Goal: Information Seeking & Learning: Find specific fact

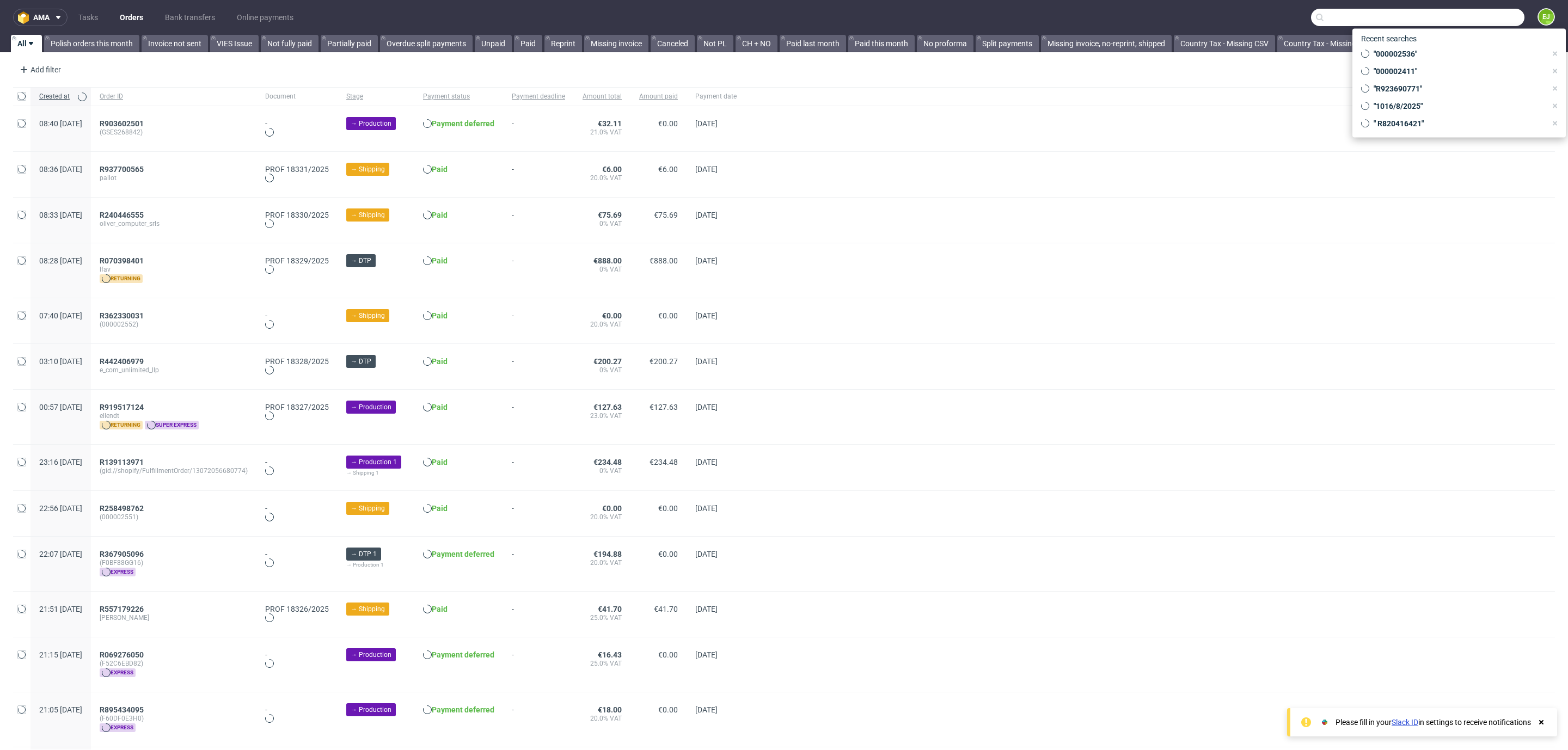
click at [1445, 17] on input "text" at bounding box center [1418, 17] width 213 height 17
click at [210, 14] on link "Bank transfers" at bounding box center [190, 17] width 63 height 17
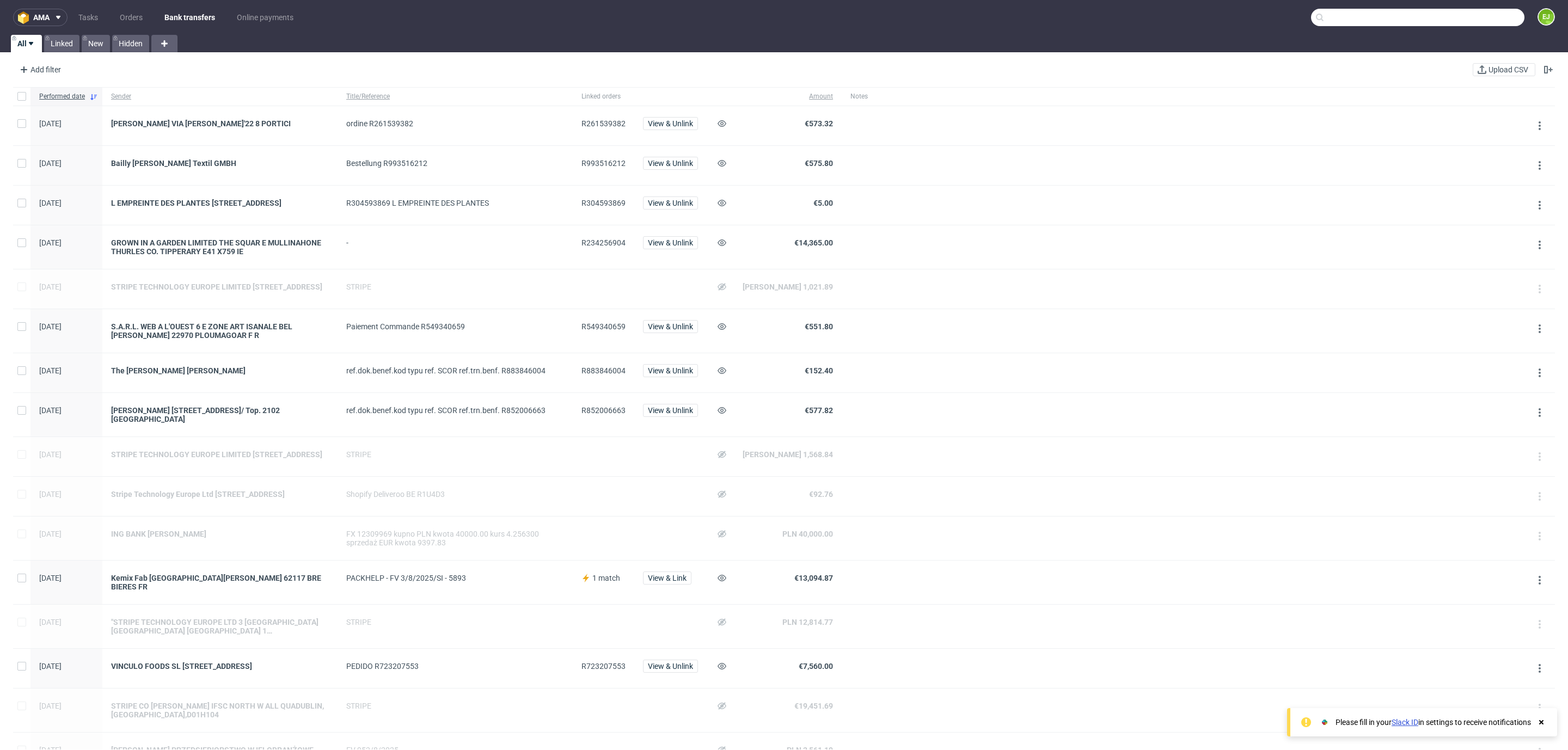
scroll to position [392, 0]
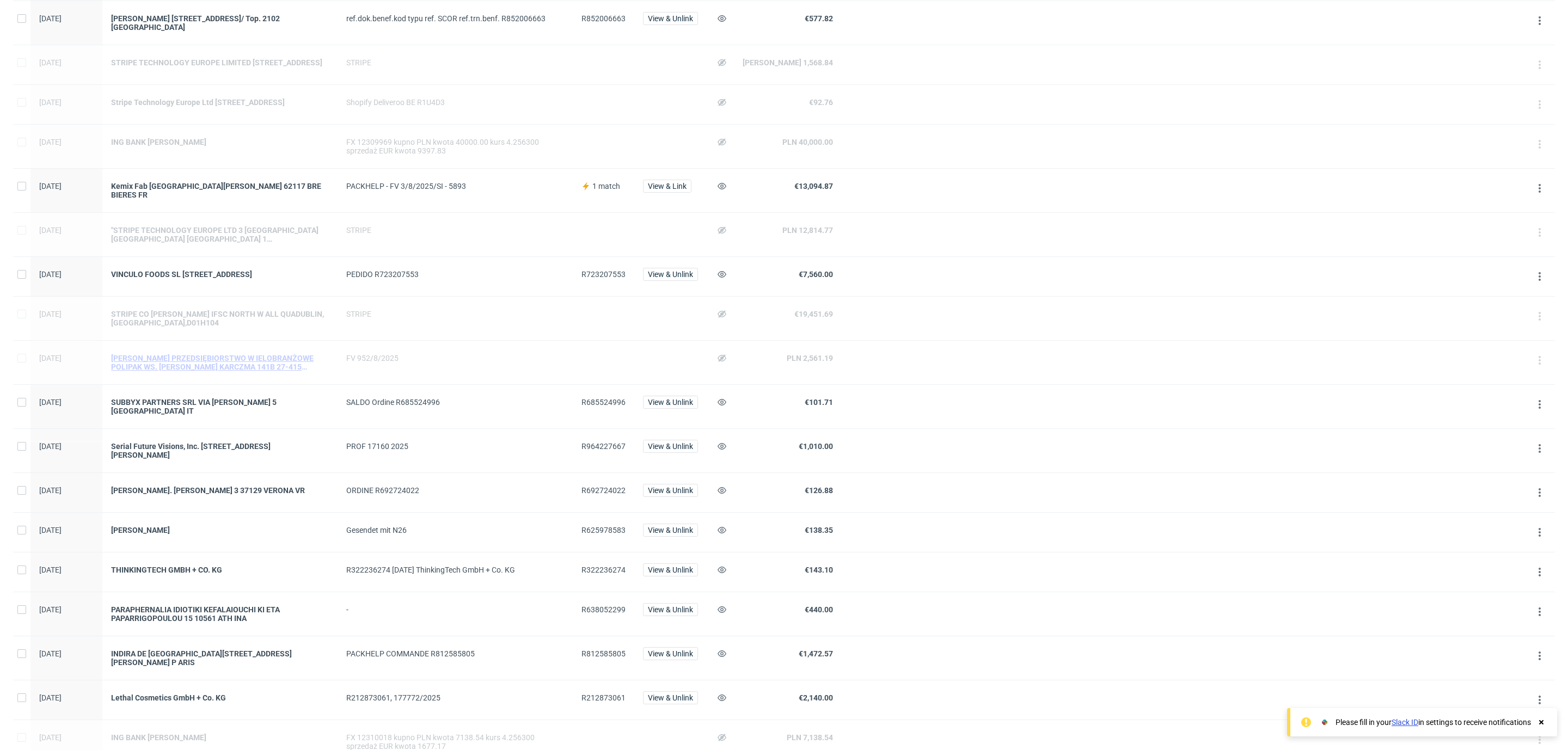
click at [258, 371] on div "[PERSON_NAME] PRZEDSIĘBIORSTWO W IELOBRANŻOWE POLIPAK WS. [PERSON_NAME] KARCZMA…" at bounding box center [219, 362] width 218 height 17
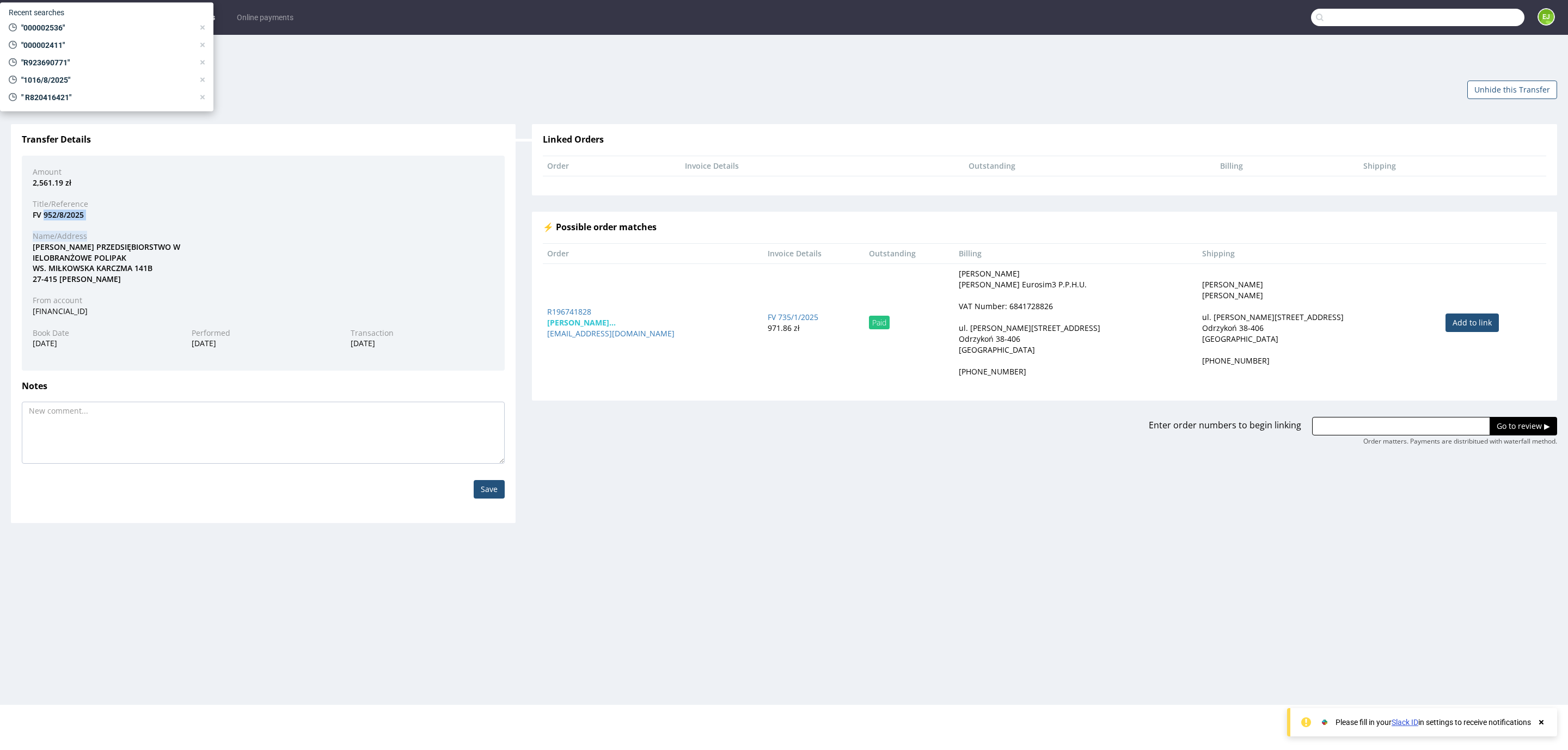
drag, startPoint x: 98, startPoint y: 222, endPoint x: 43, endPoint y: 214, distance: 55.6
click at [43, 214] on div "Amount 2,561.19 zł Title/Reference FV 952/8/2025 Name/Address [PERSON_NAME] PRZ…" at bounding box center [263, 263] width 483 height 215
click at [43, 214] on div "FV 952/8/2025" at bounding box center [263, 215] width 478 height 10
drag, startPoint x: 43, startPoint y: 214, endPoint x: 84, endPoint y: 212, distance: 41.0
click at [84, 212] on div "FV 952/8/2025" at bounding box center [263, 215] width 478 height 10
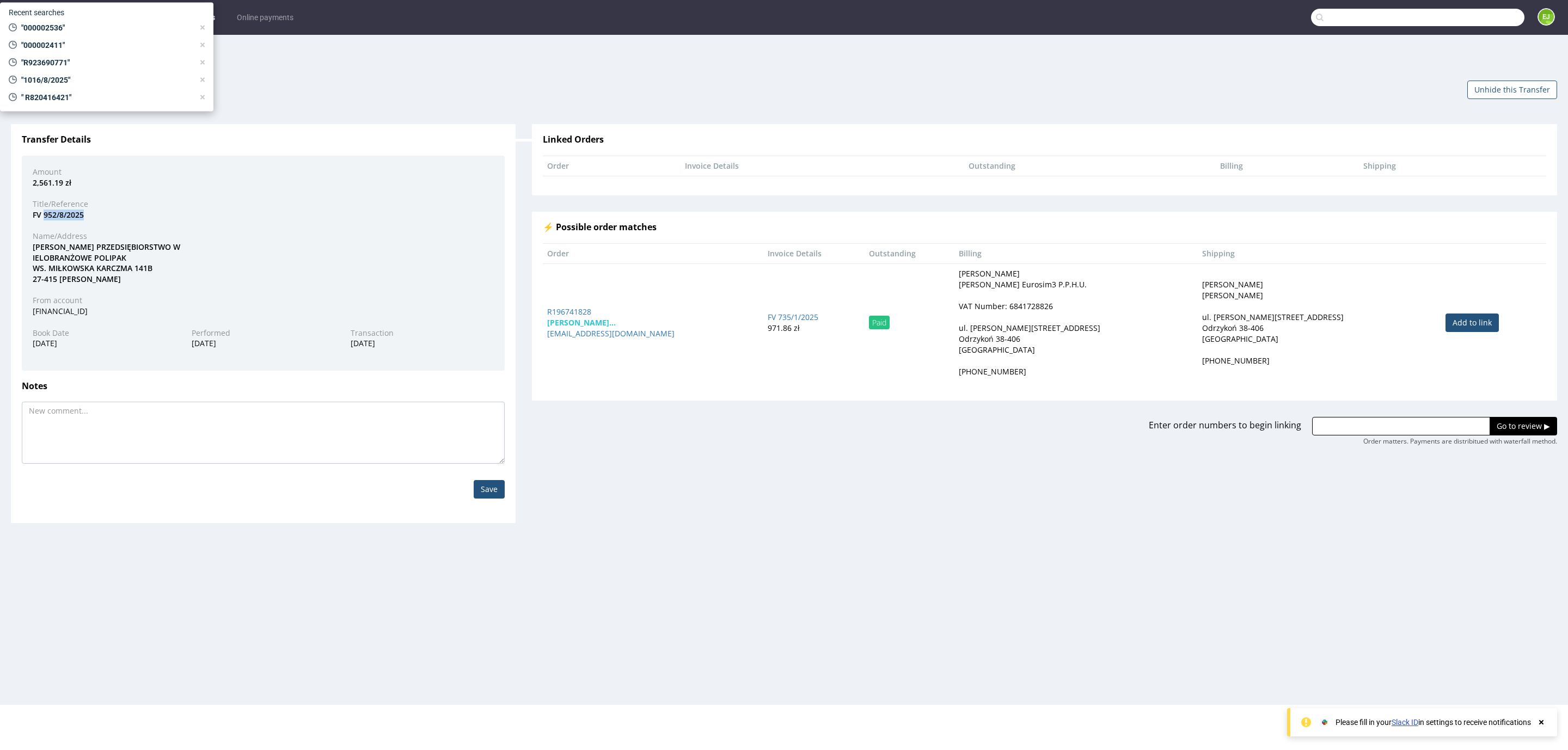
copy div "952/8/2025"
click at [349, 34] on nav "ama Tasks Orders Bank transfers Online payments EJ" at bounding box center [784, 17] width 1568 height 35
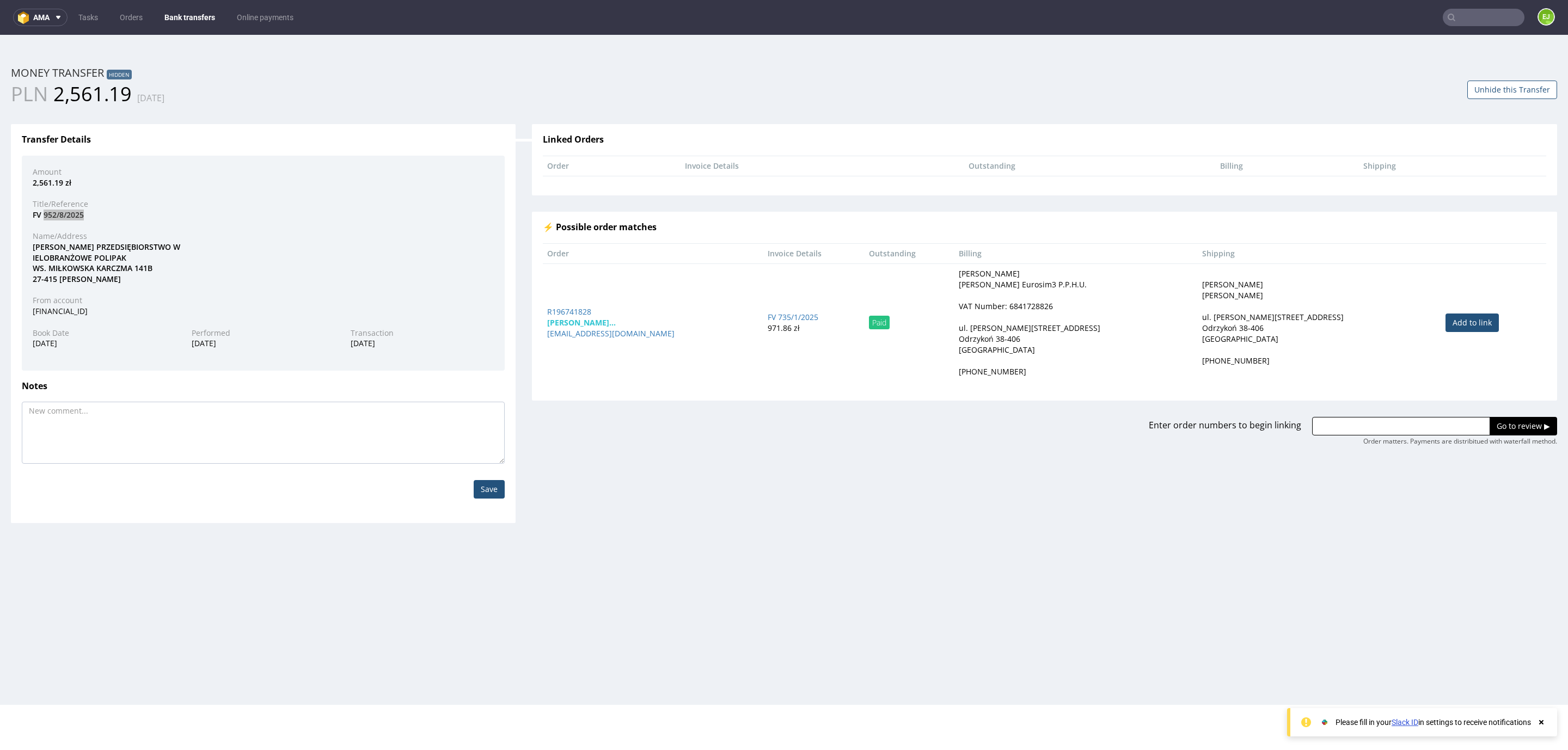
click at [202, 2] on nav "ama Tasks Orders Bank transfers Online payments EJ" at bounding box center [784, 17] width 1568 height 35
click at [203, 20] on link "Bank transfers" at bounding box center [190, 17] width 64 height 17
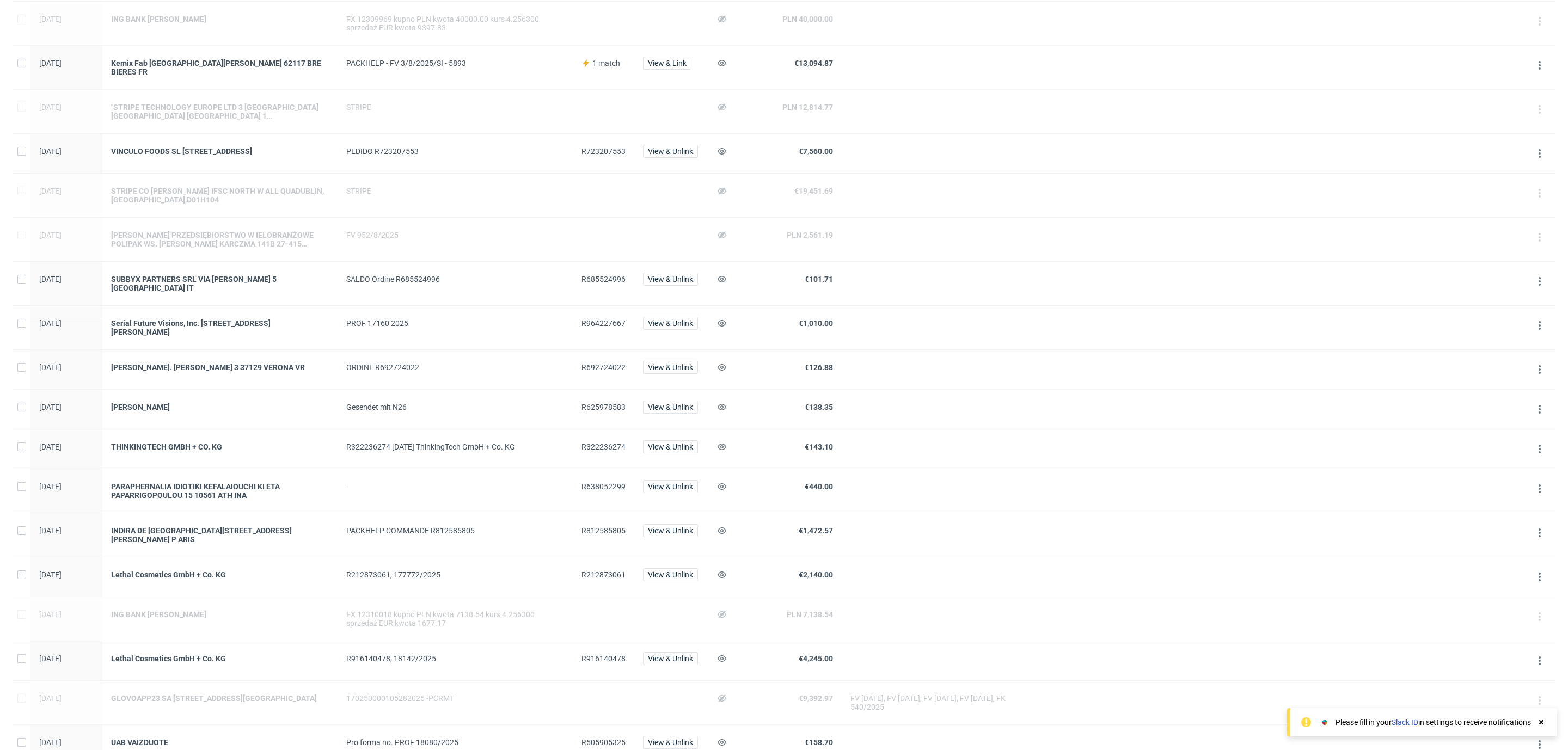
scroll to position [670, 0]
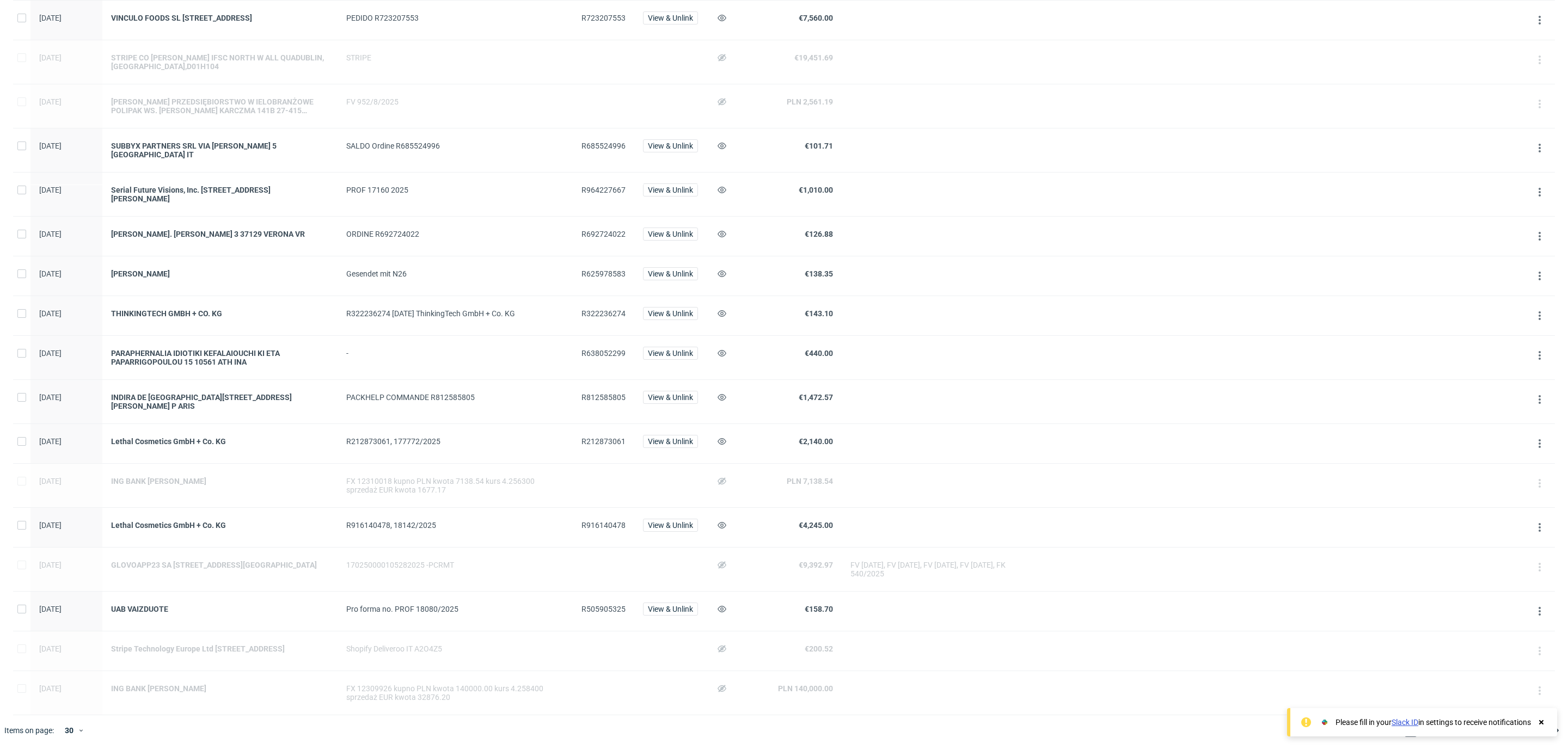
click at [1538, 726] on icon at bounding box center [1541, 722] width 10 height 9
click at [77, 732] on div "30" at bounding box center [68, 730] width 19 height 15
click at [77, 675] on div "60" at bounding box center [74, 680] width 22 height 15
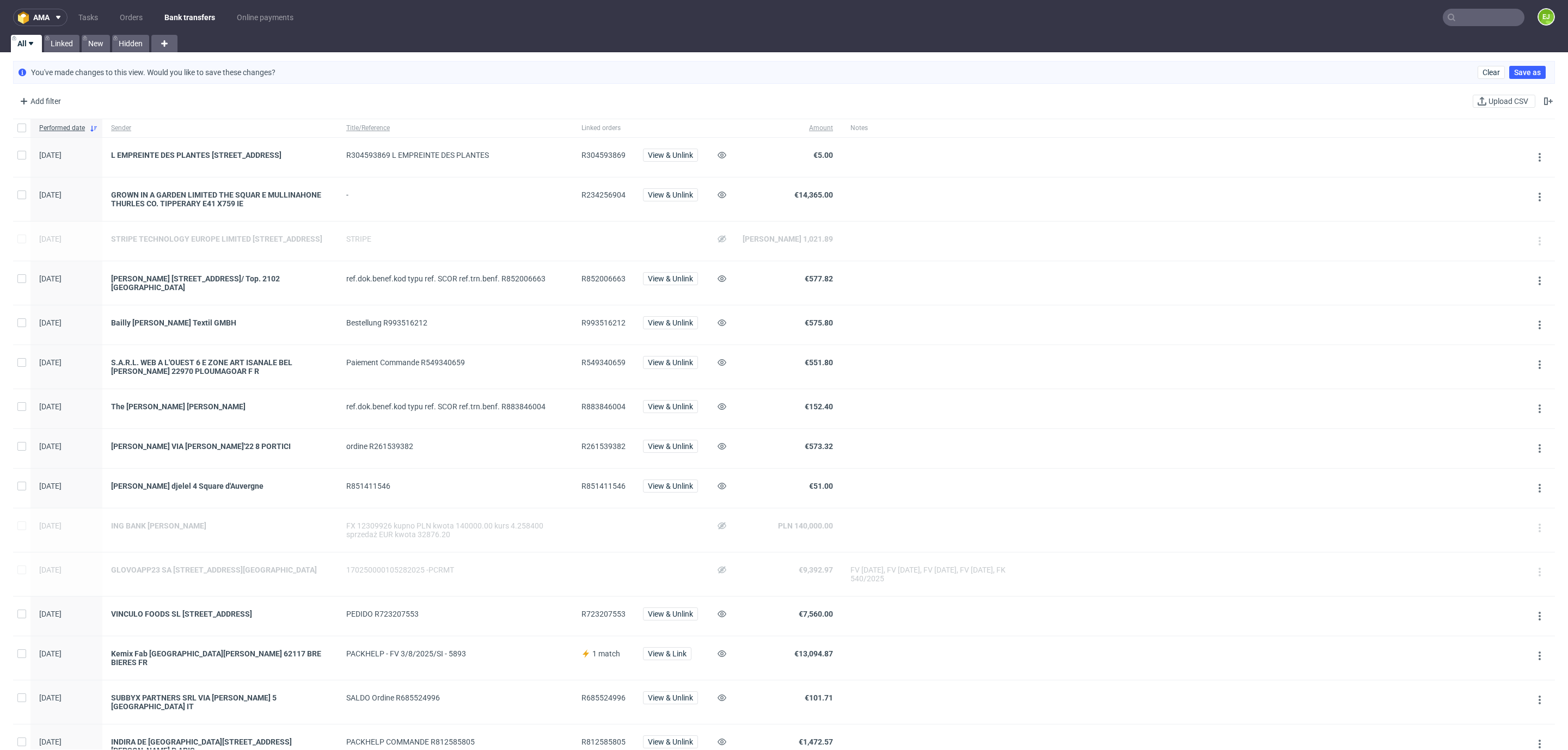
scroll to position [837, 0]
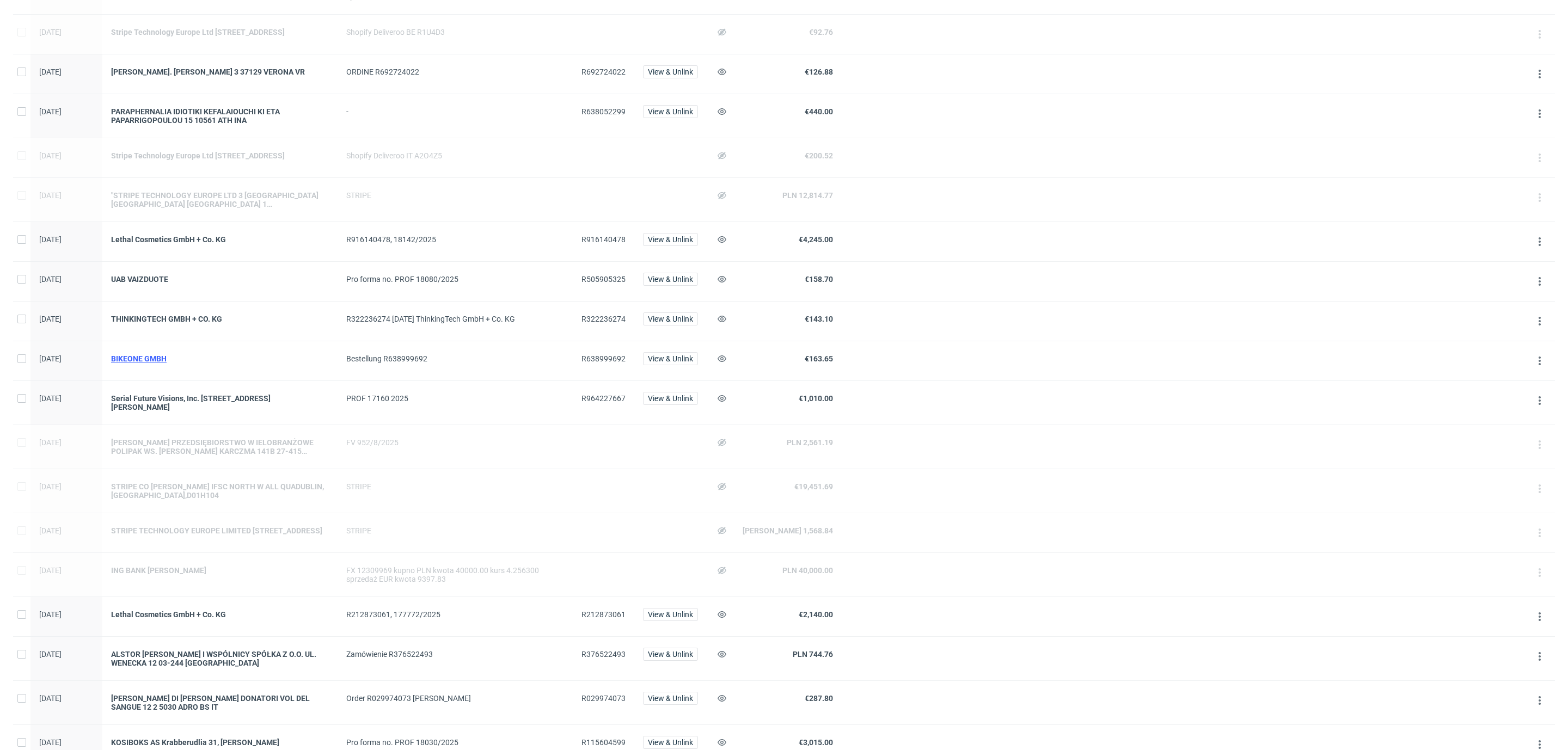
click at [150, 363] on div "BIKEONE GMBH" at bounding box center [219, 359] width 218 height 9
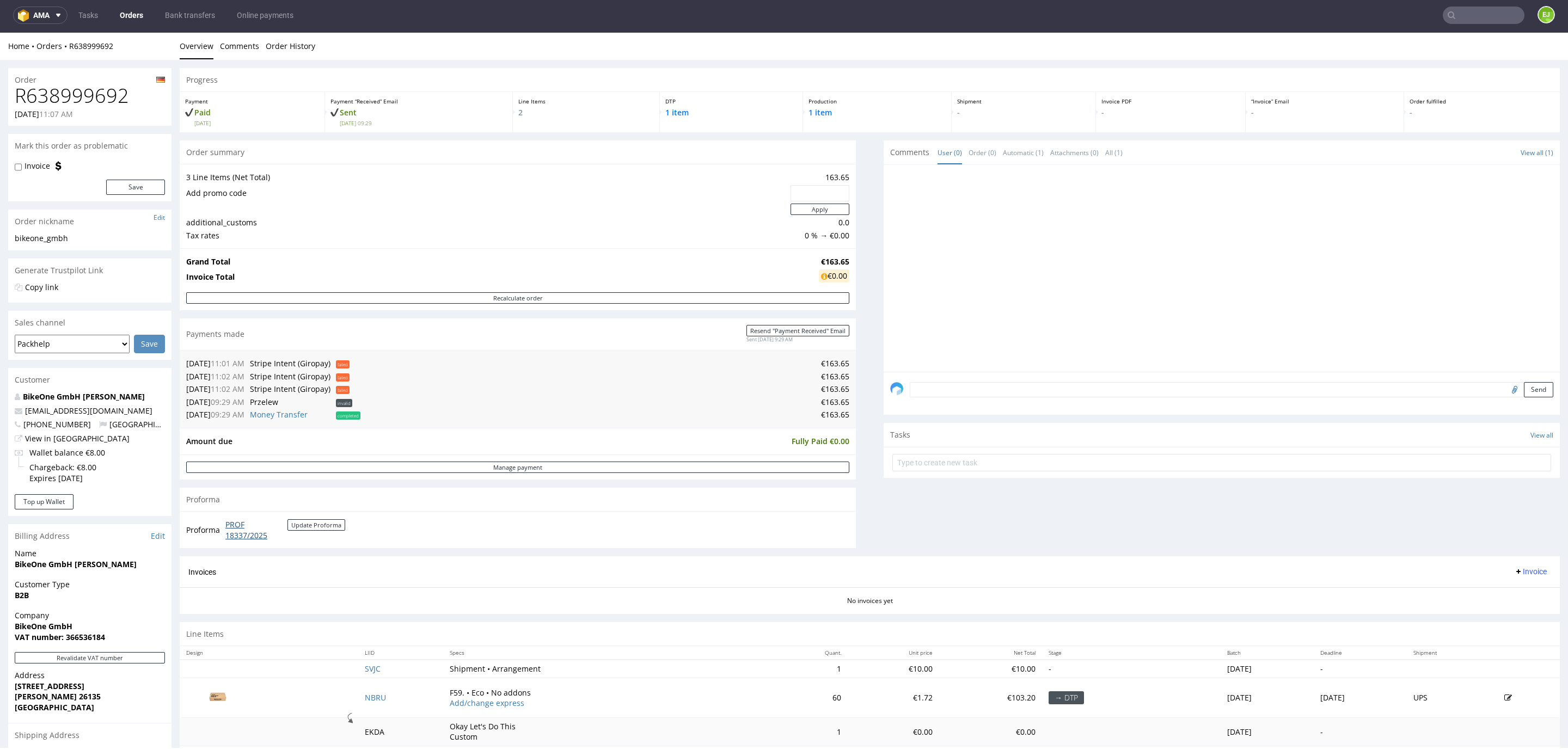
click at [231, 533] on link "PROF 18337/2025" at bounding box center [256, 530] width 62 height 21
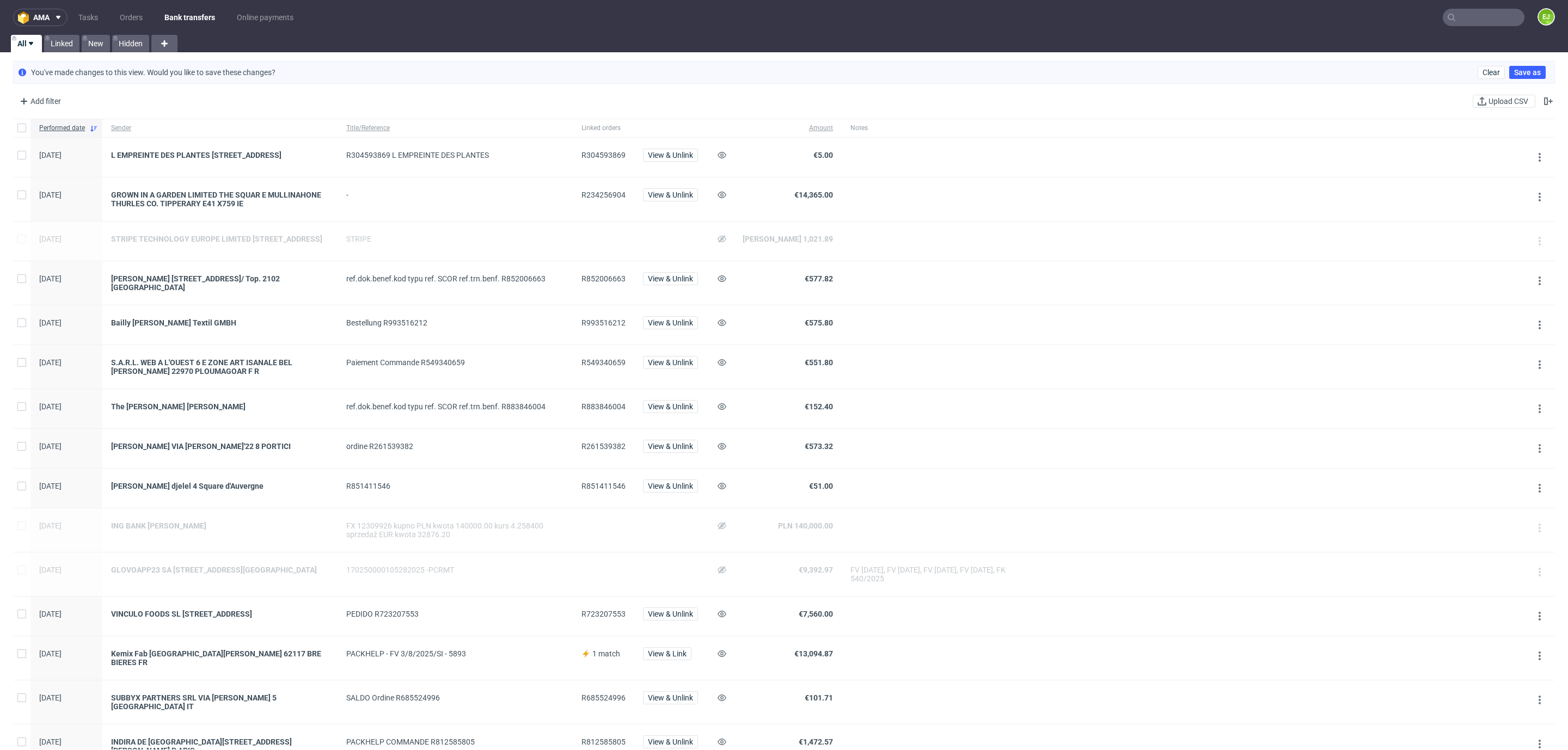
scroll to position [416, 0]
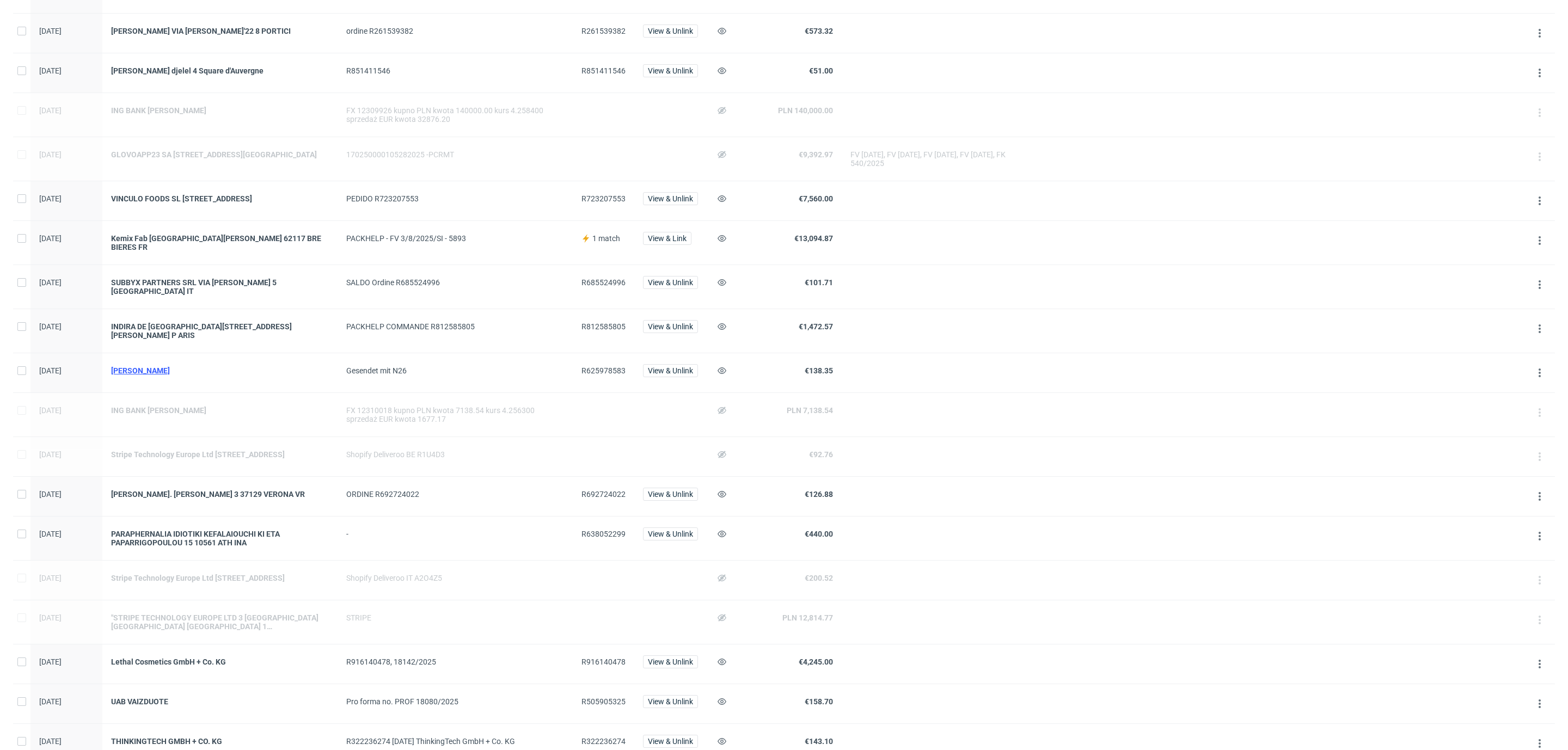
click at [170, 375] on div "[PERSON_NAME]" at bounding box center [219, 370] width 218 height 9
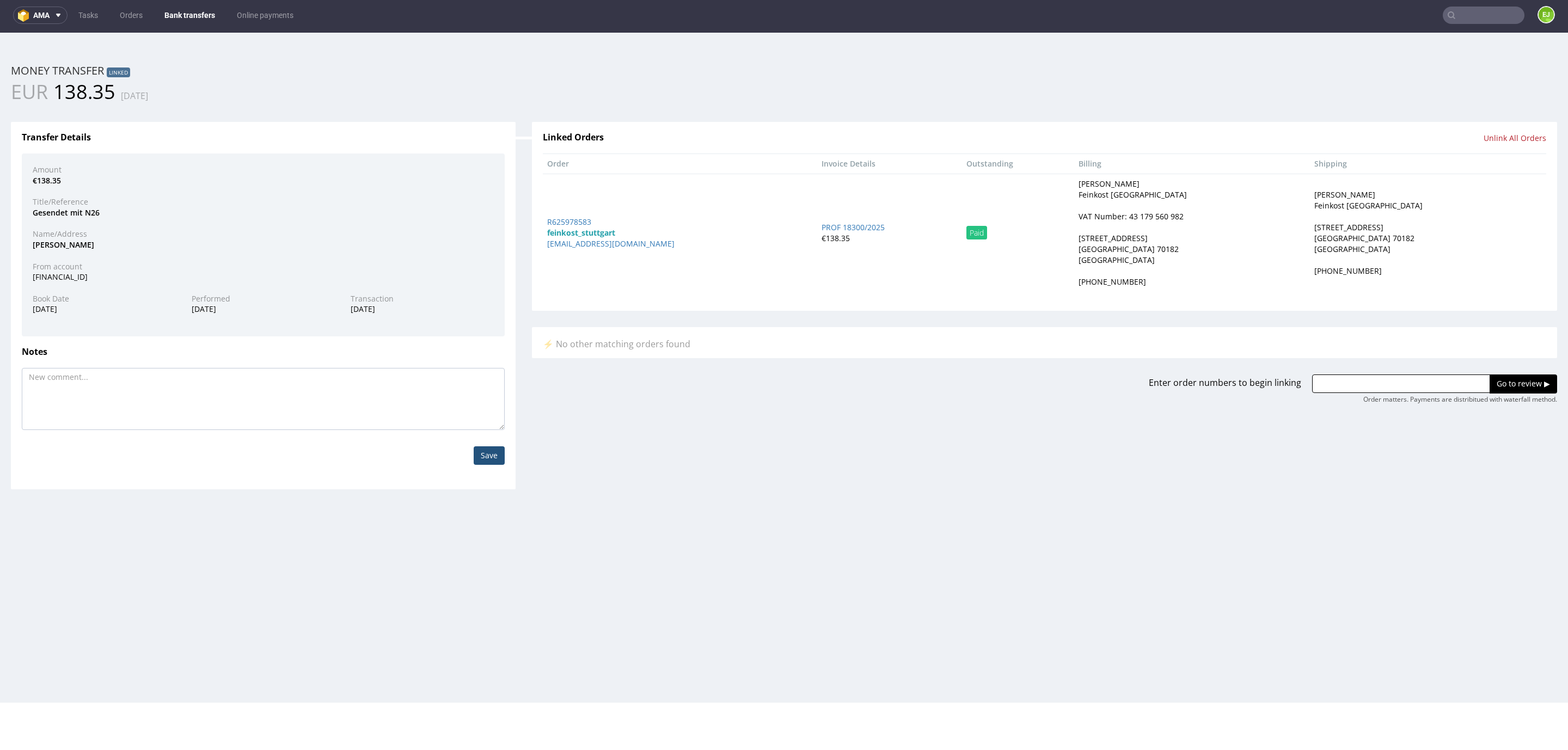
click at [567, 228] on strong "feinkost_stuttgart" at bounding box center [581, 233] width 68 height 10
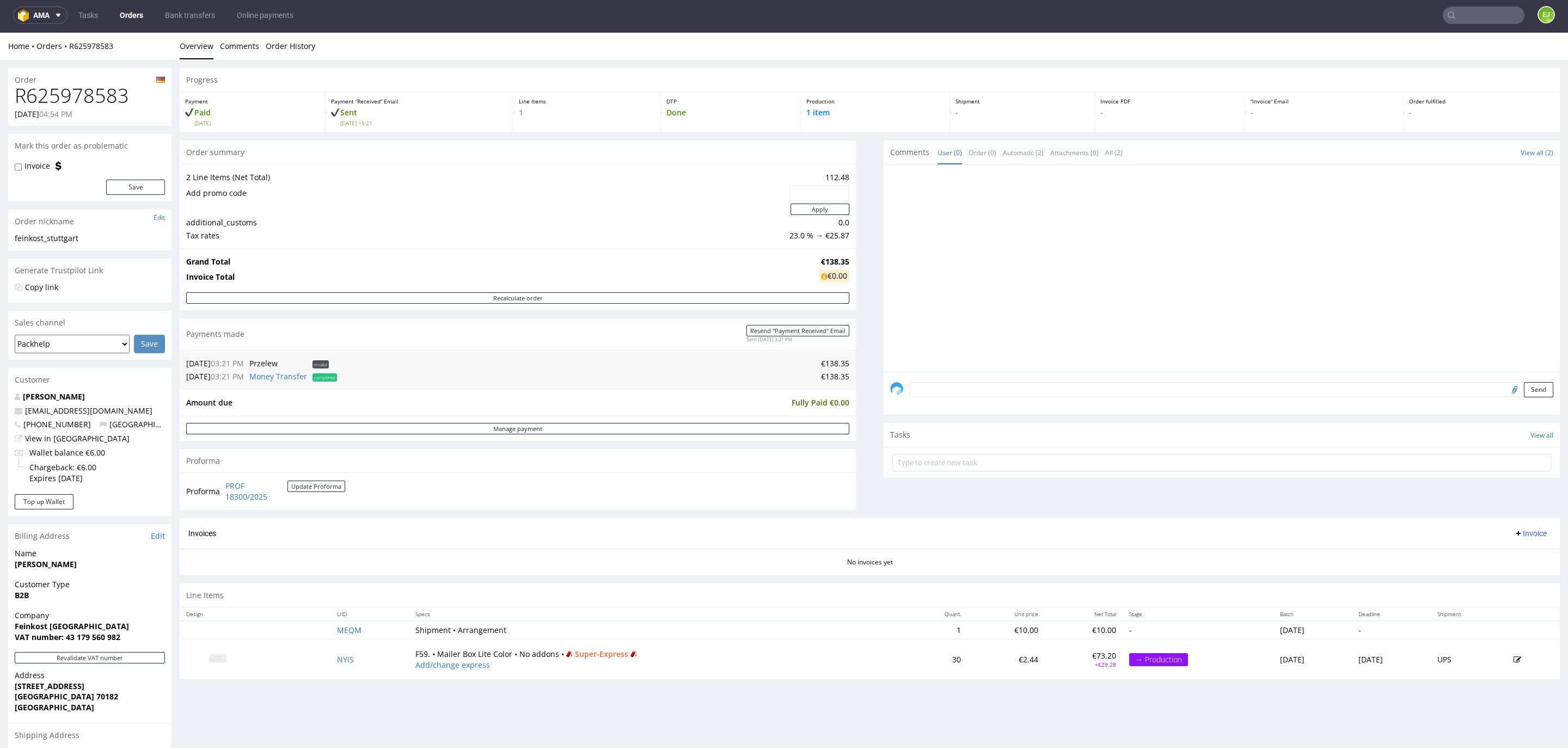
scroll to position [148, 0]
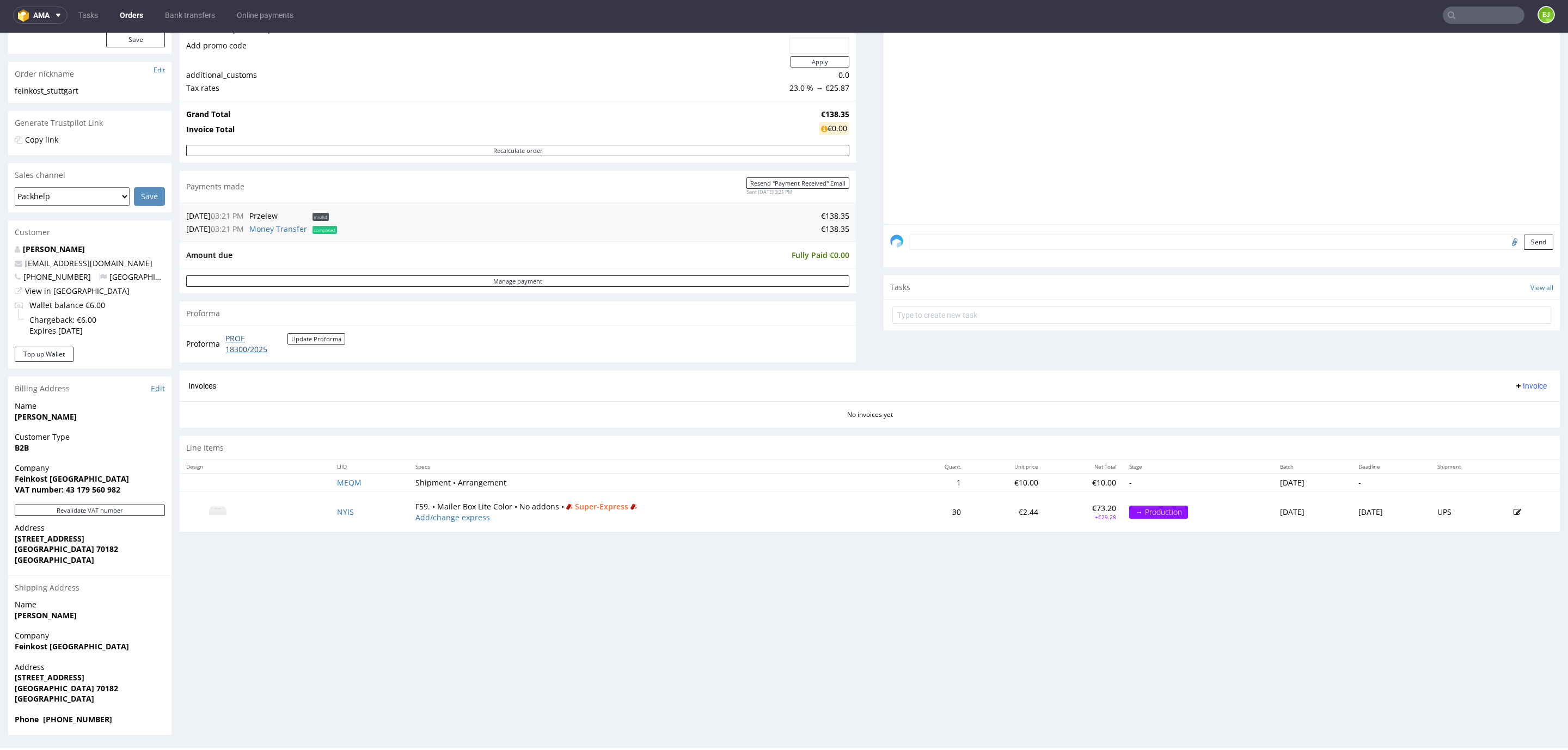
click at [244, 339] on link "PROF 18300/2025" at bounding box center [256, 343] width 62 height 21
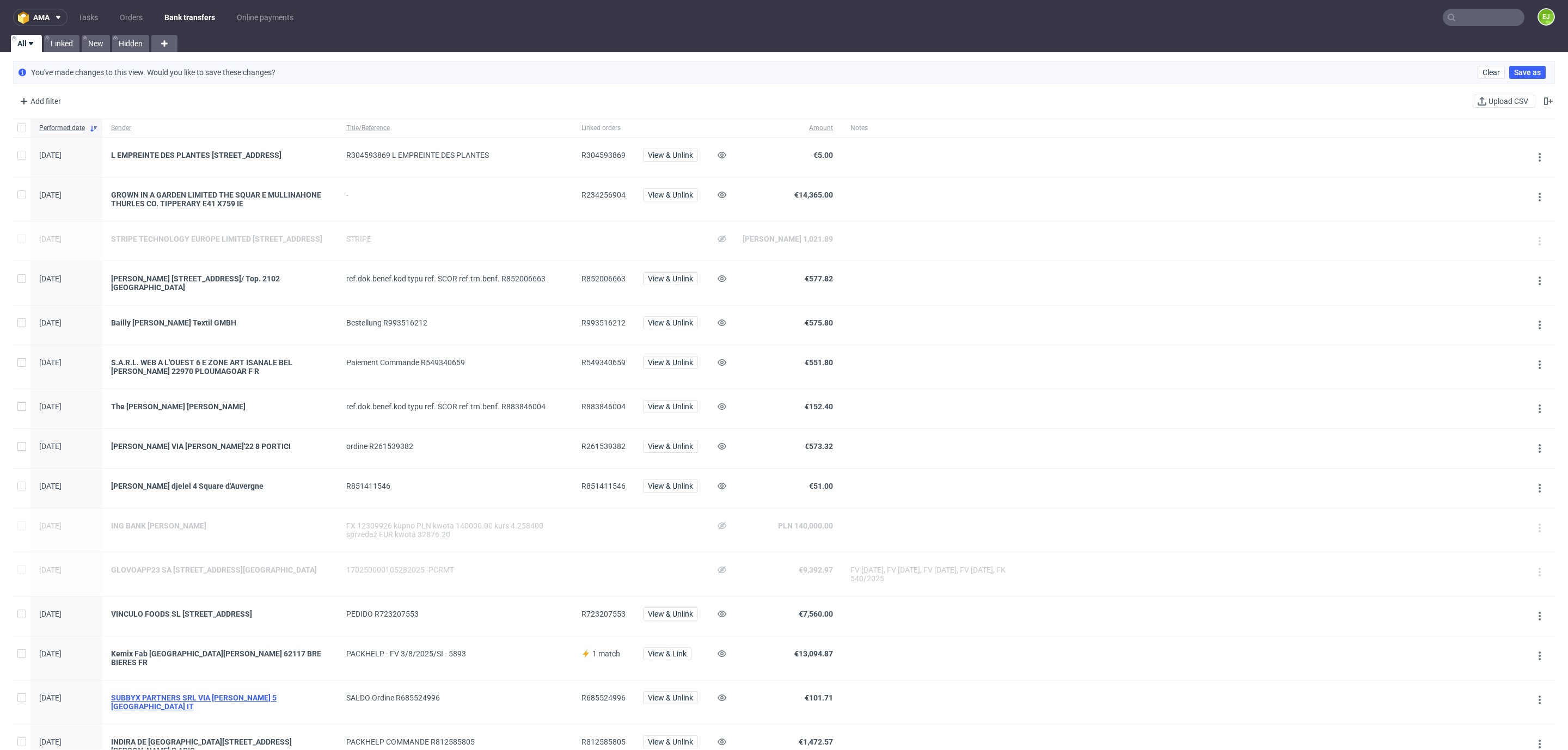
click at [272, 703] on div "SUBBYX PARTNERS SRL VIA [PERSON_NAME] 5 [GEOGRAPHIC_DATA] IT" at bounding box center [219, 702] width 218 height 17
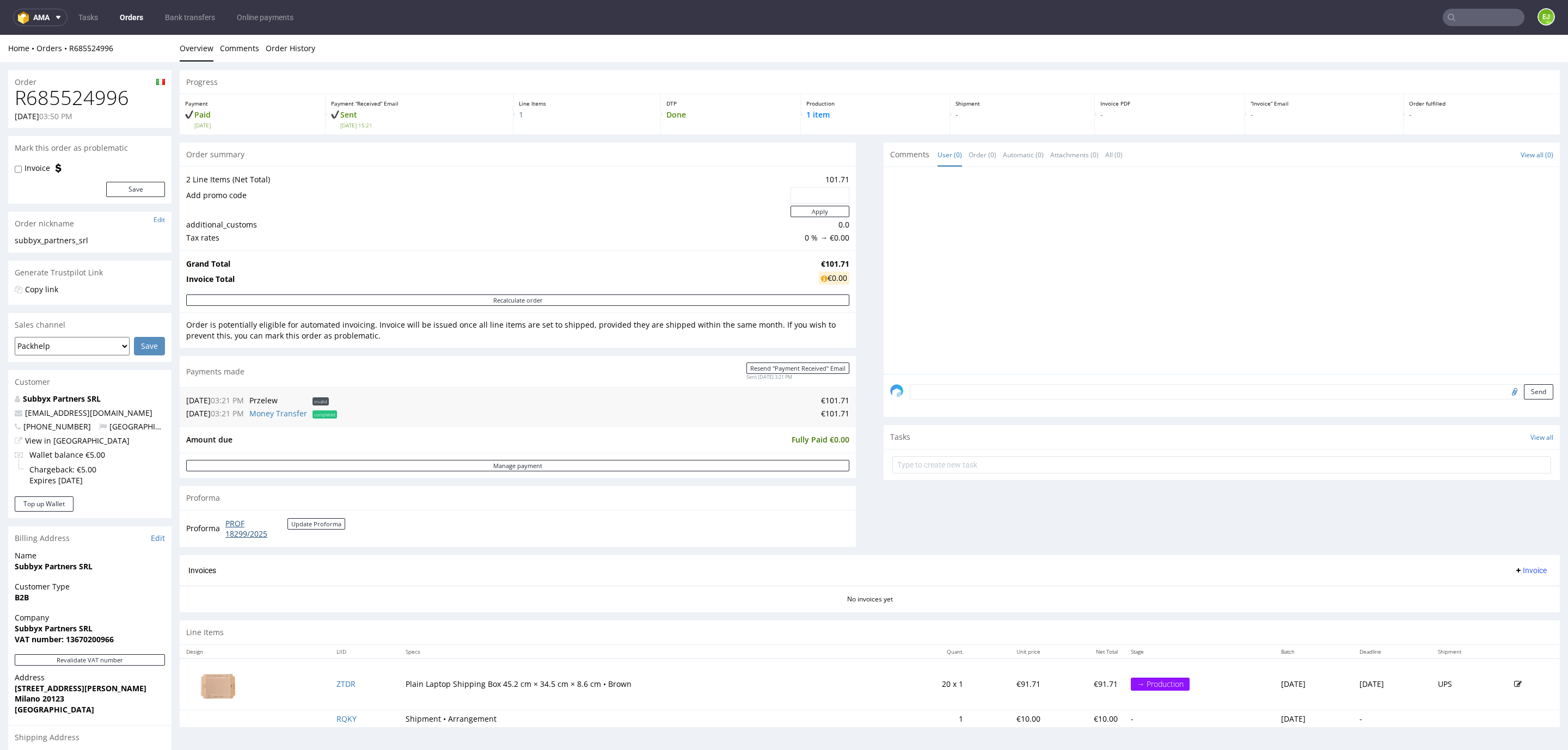
click at [249, 535] on link "PROF 18299/2025" at bounding box center [256, 528] width 62 height 21
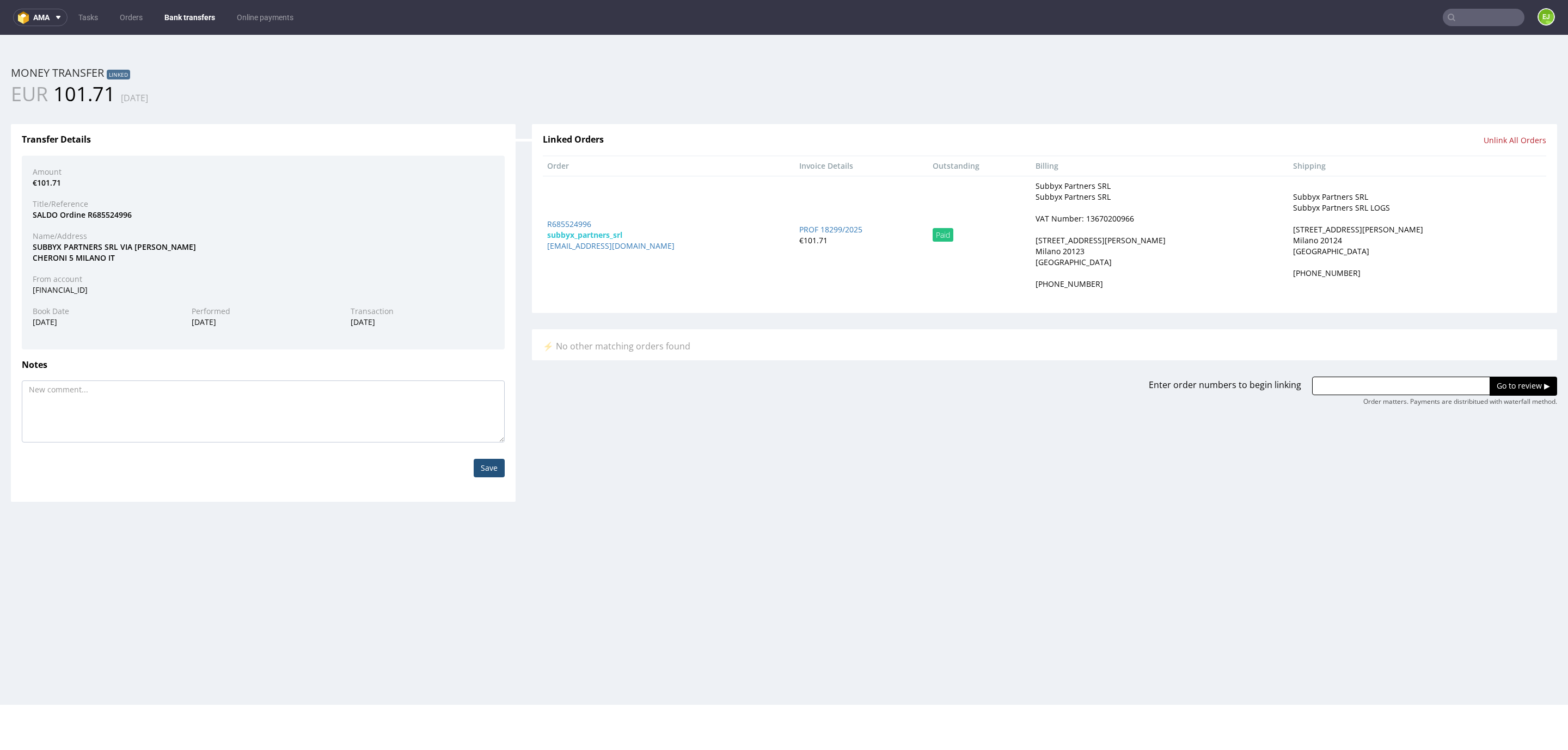
click at [182, 10] on link "Bank transfers" at bounding box center [190, 17] width 64 height 17
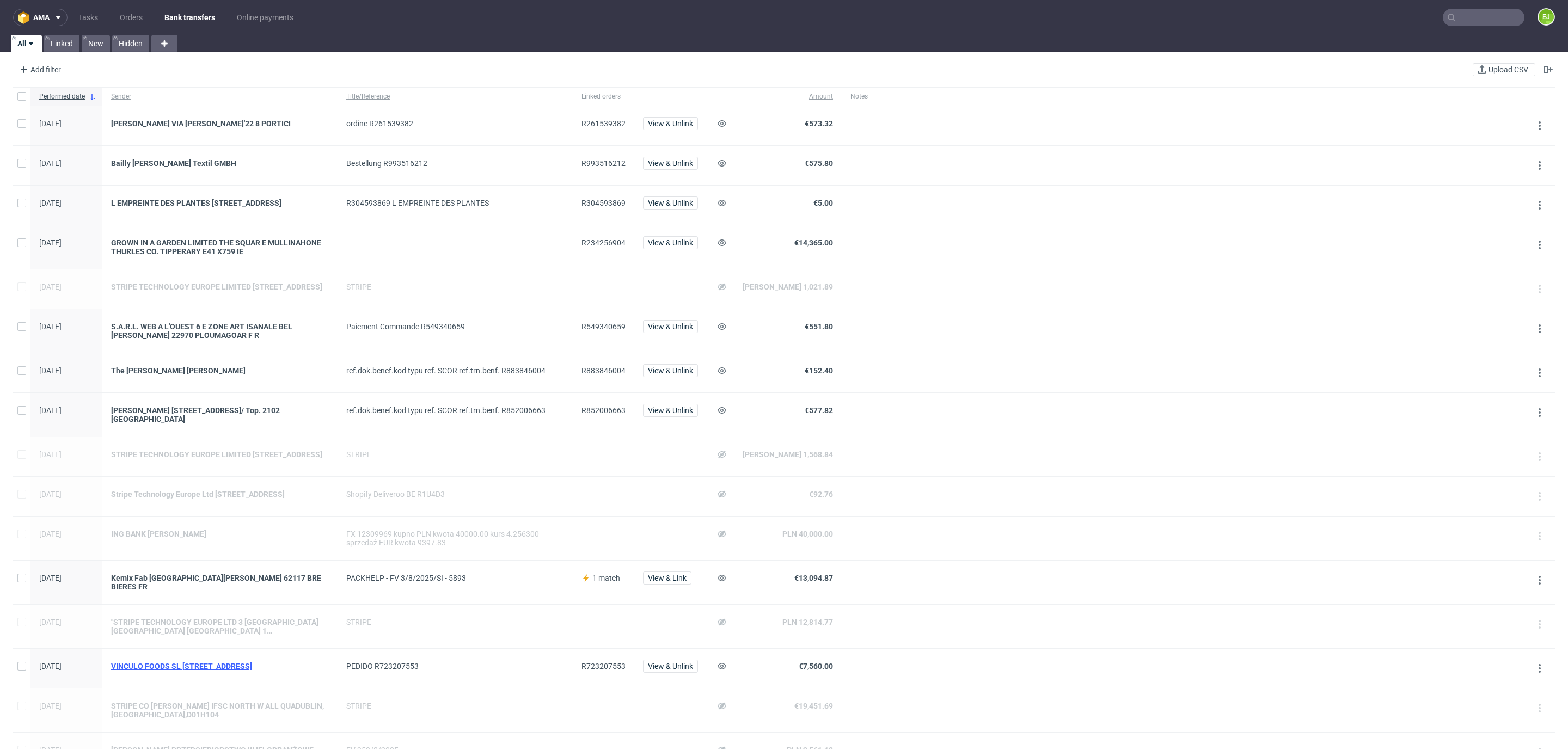
click at [237, 671] on div "VINCULO FOODS SL [STREET_ADDRESS]" at bounding box center [219, 666] width 218 height 9
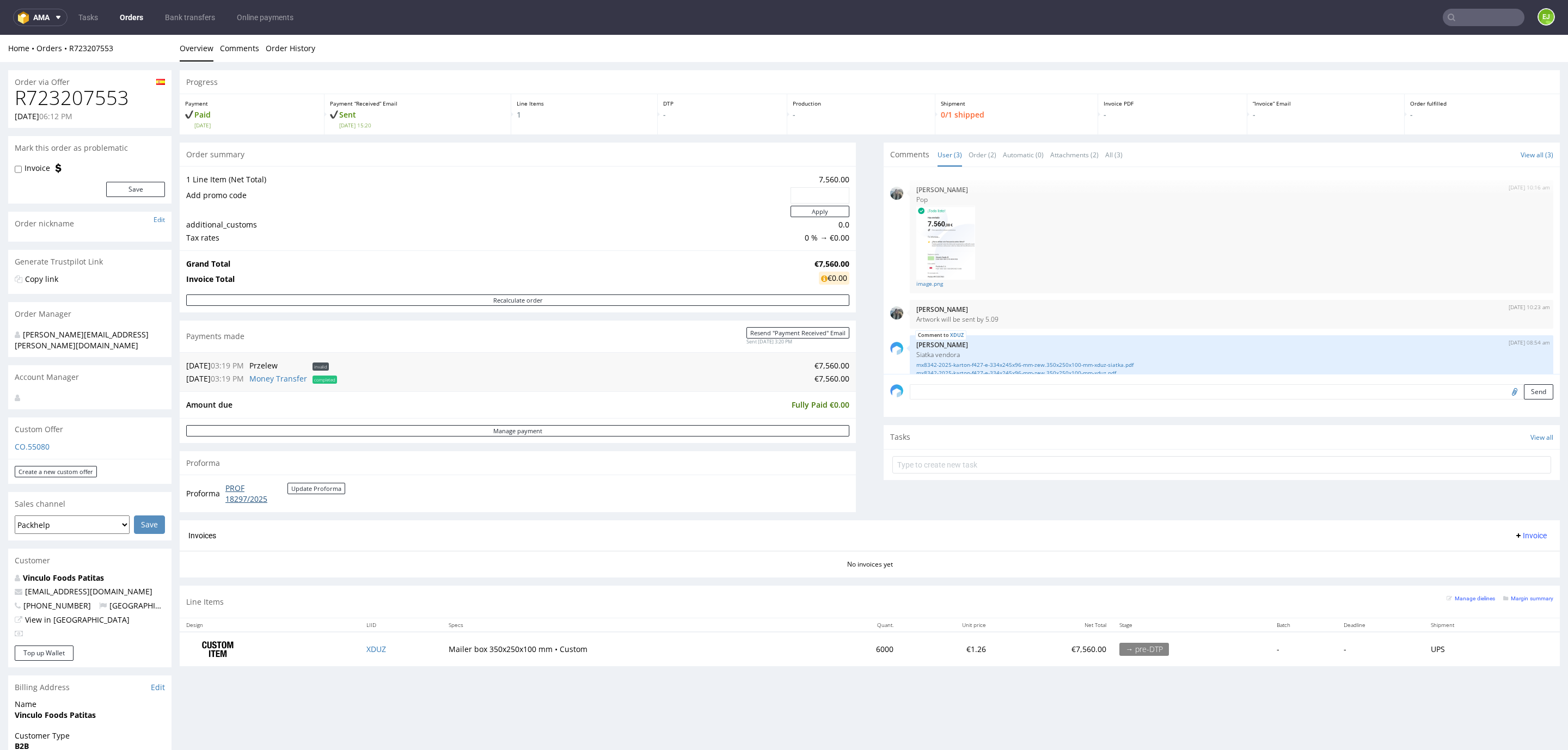
click at [259, 499] on link "PROF 18297/2025" at bounding box center [256, 493] width 62 height 21
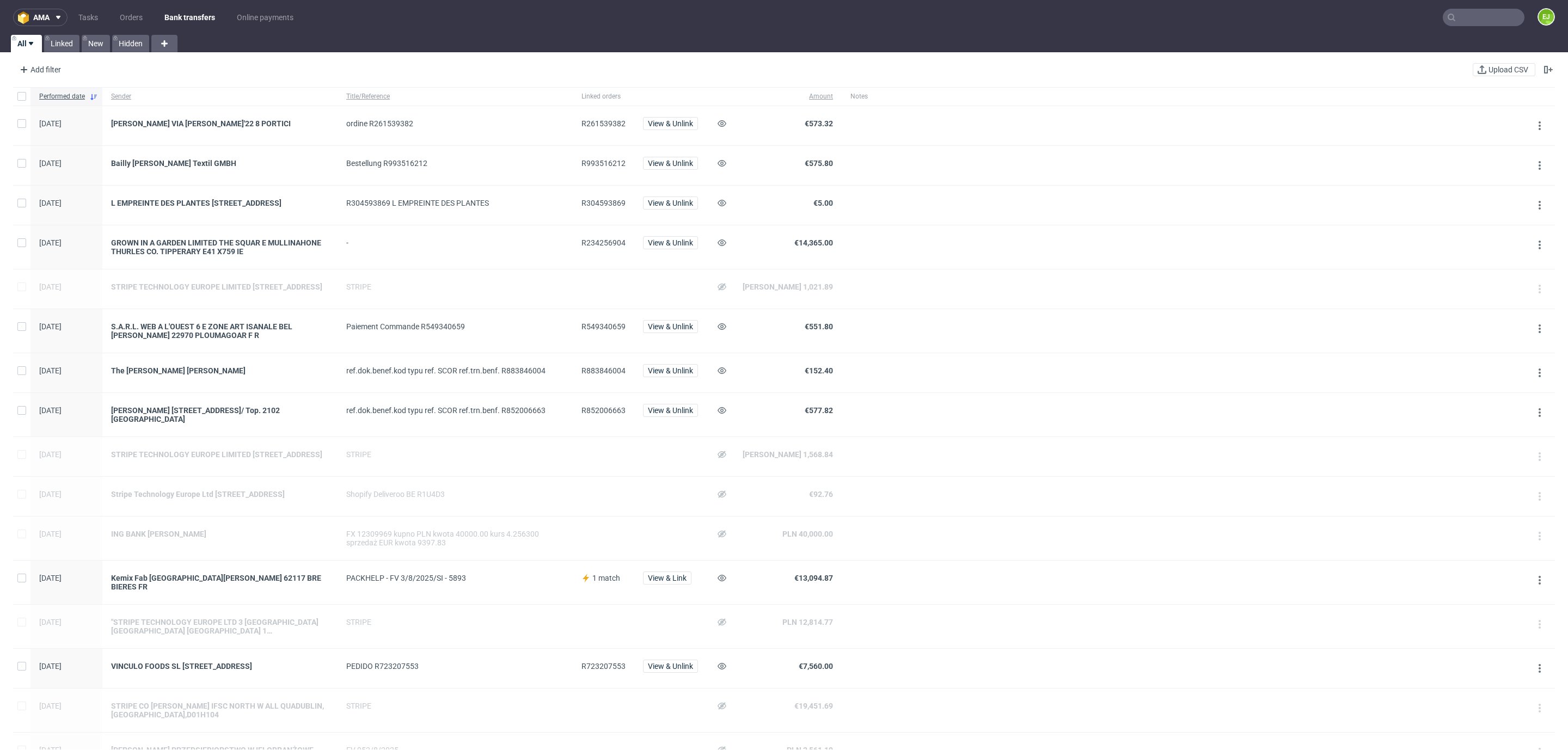
scroll to position [670, 0]
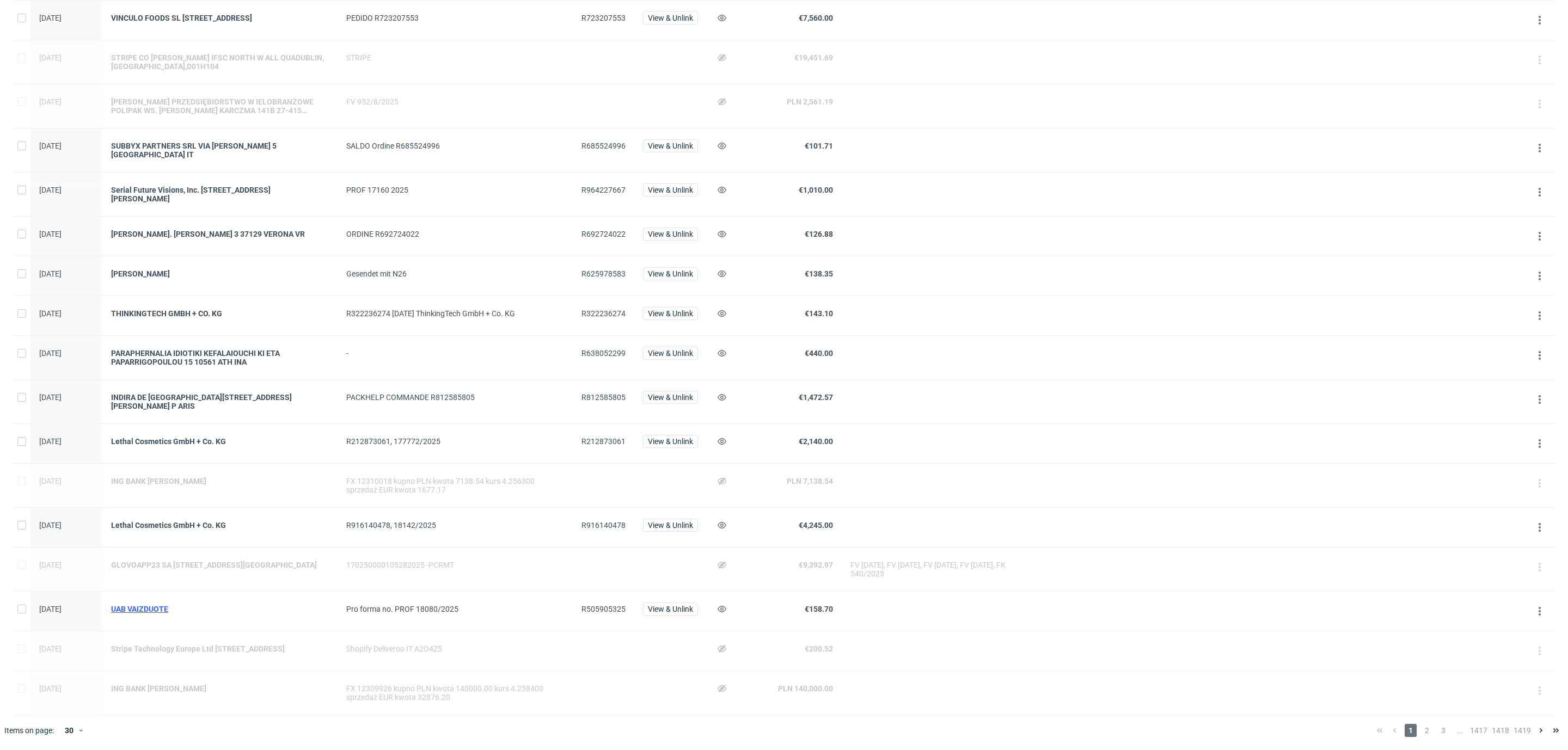
click at [142, 604] on div "UAB VAIZDUOTE" at bounding box center [219, 609] width 218 height 9
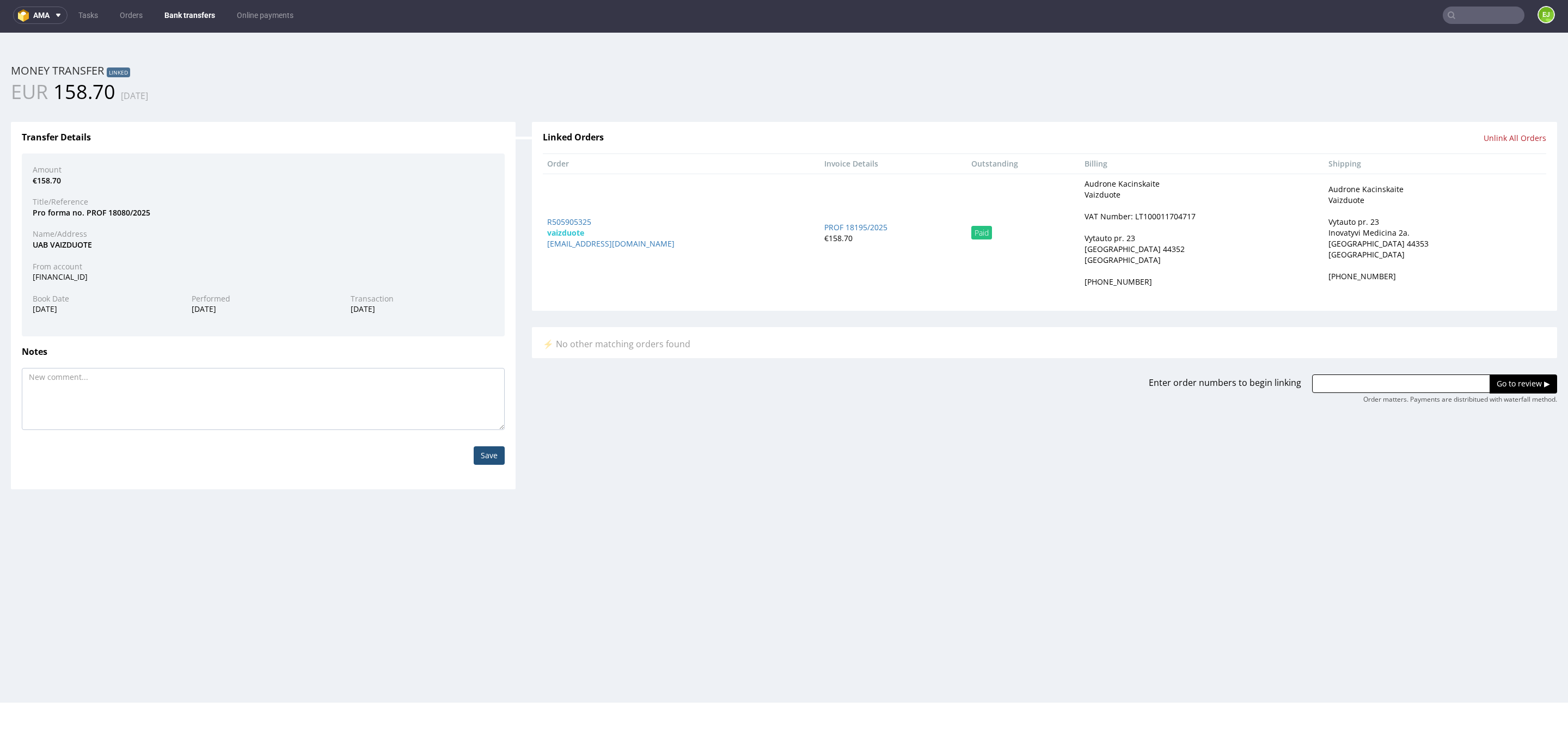
click at [1140, 215] on div "VAT Number: LT100011704717" at bounding box center [1140, 217] width 111 height 10
copy div "LT100011704717"
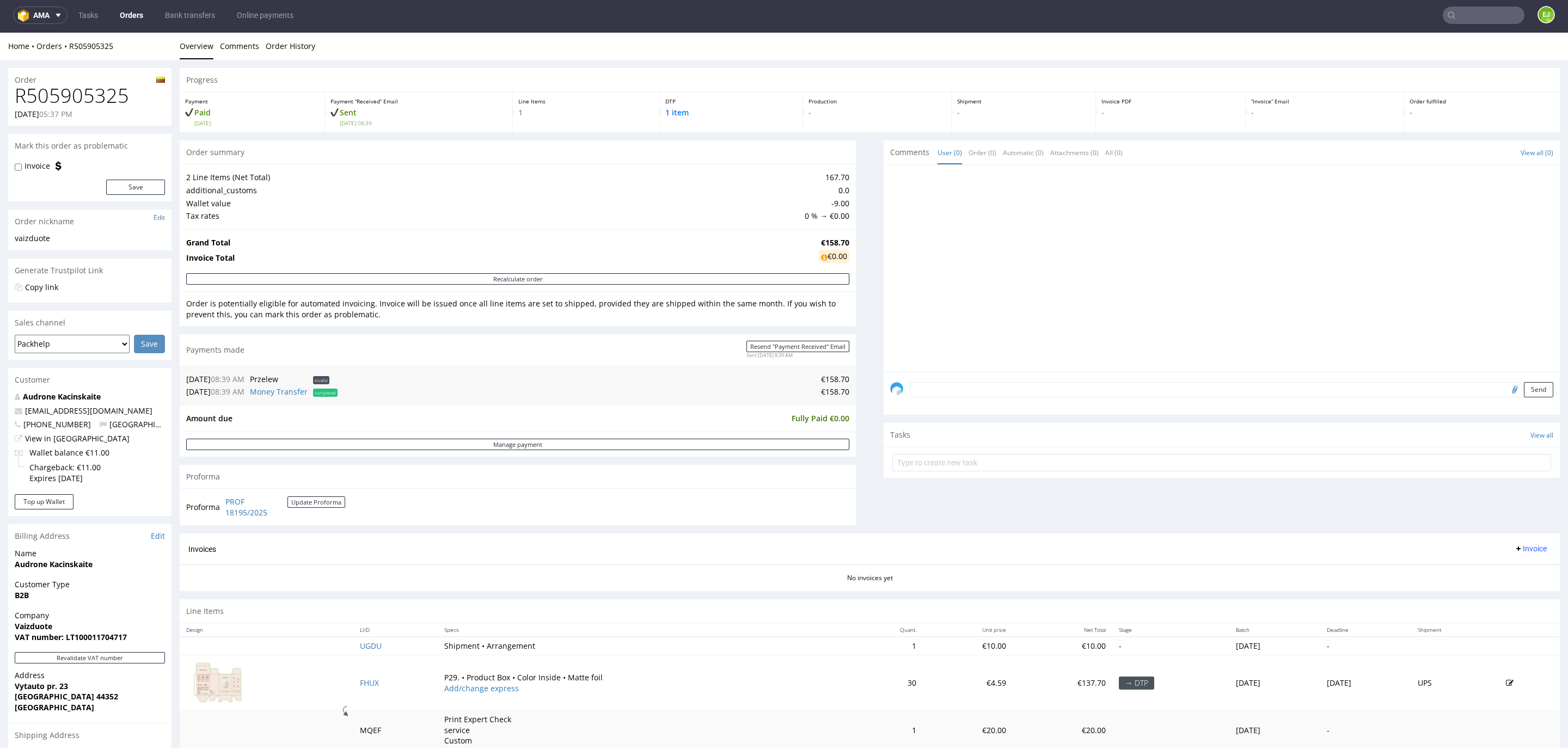
click at [244, 496] on td "PROF 18195/2025 Update Proforma" at bounding box center [284, 506] width 122 height 24
click at [244, 509] on link "PROF 18195/2025" at bounding box center [256, 506] width 62 height 21
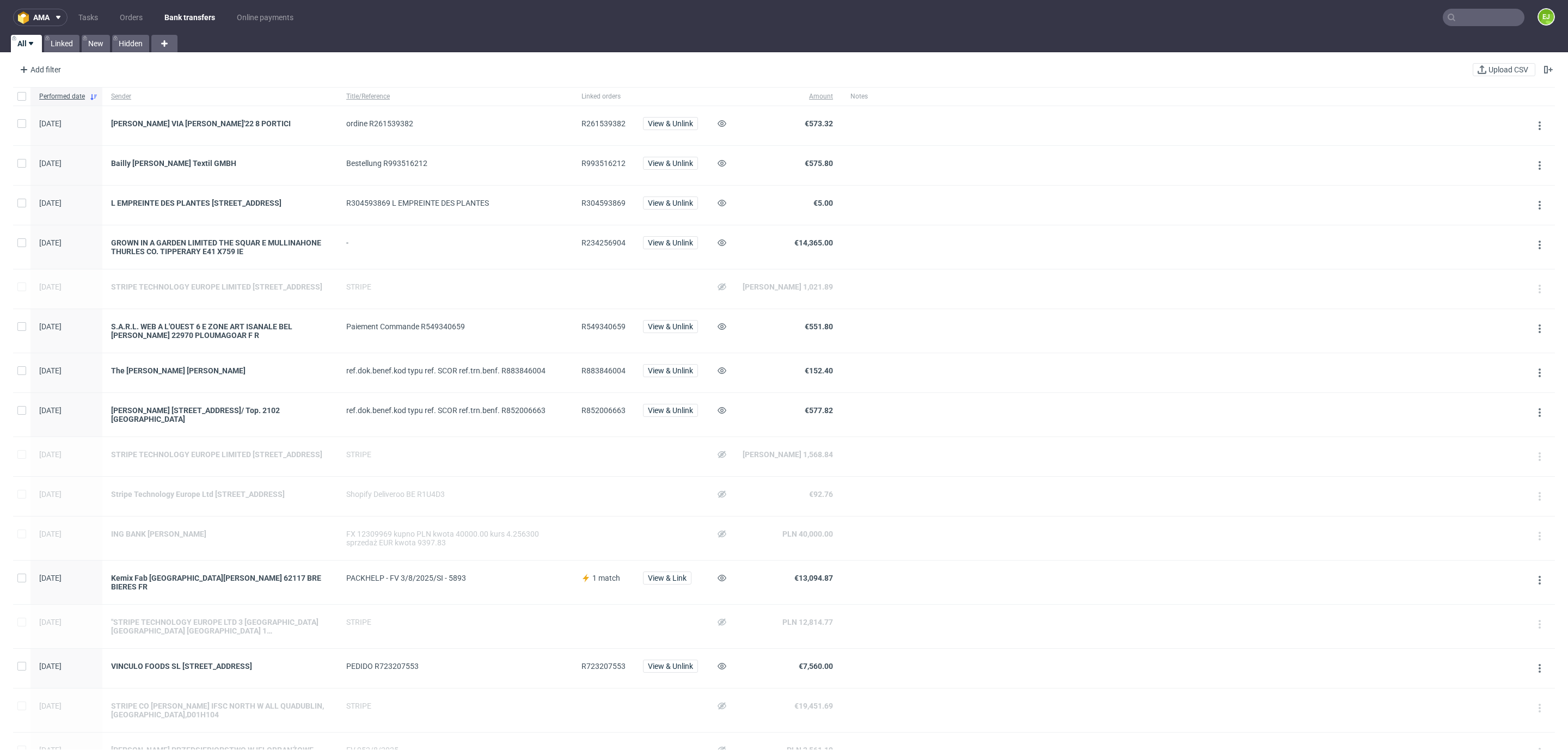
scroll to position [604, 0]
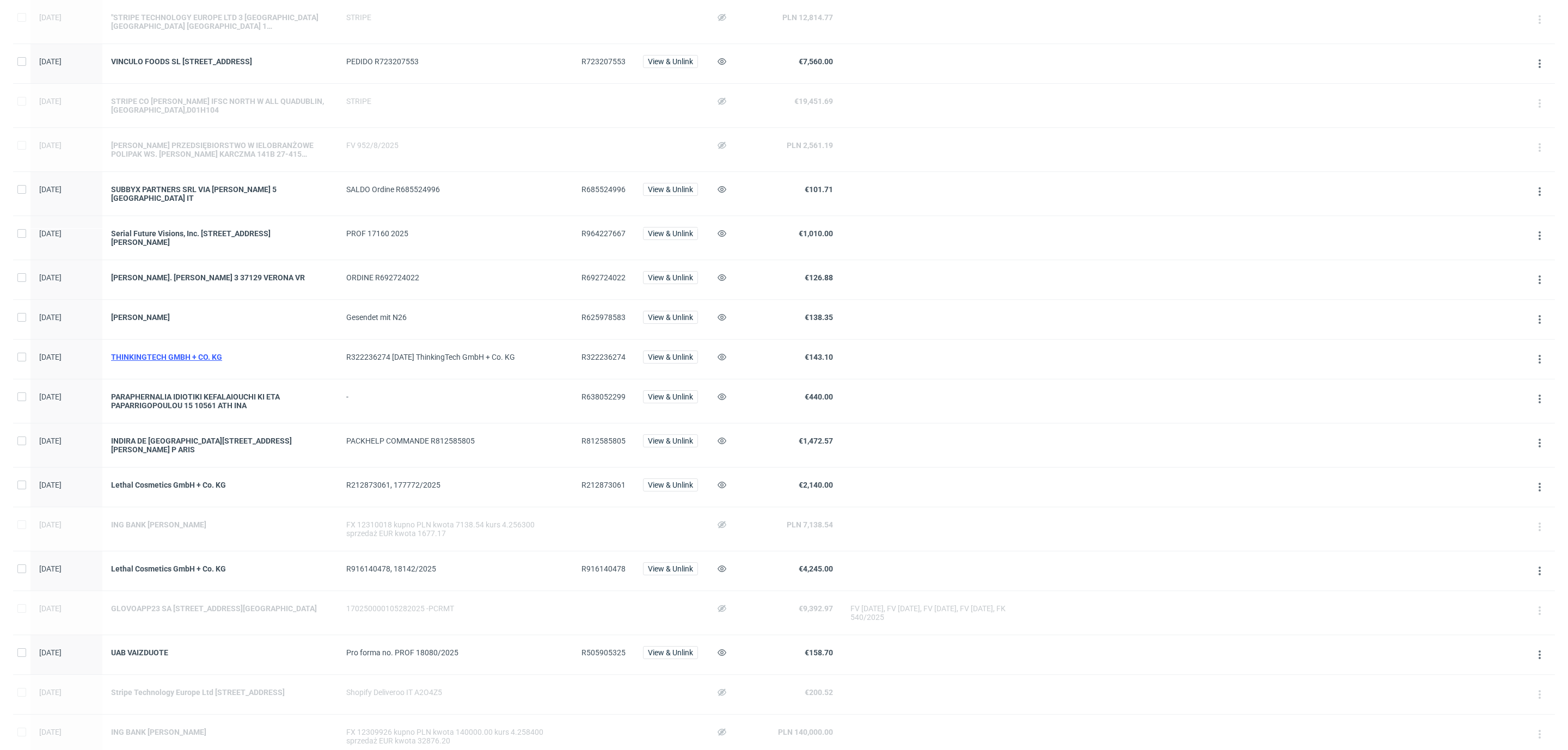
click at [191, 361] on div "THINKINGTECH GMBH + CO. KG" at bounding box center [219, 357] width 218 height 9
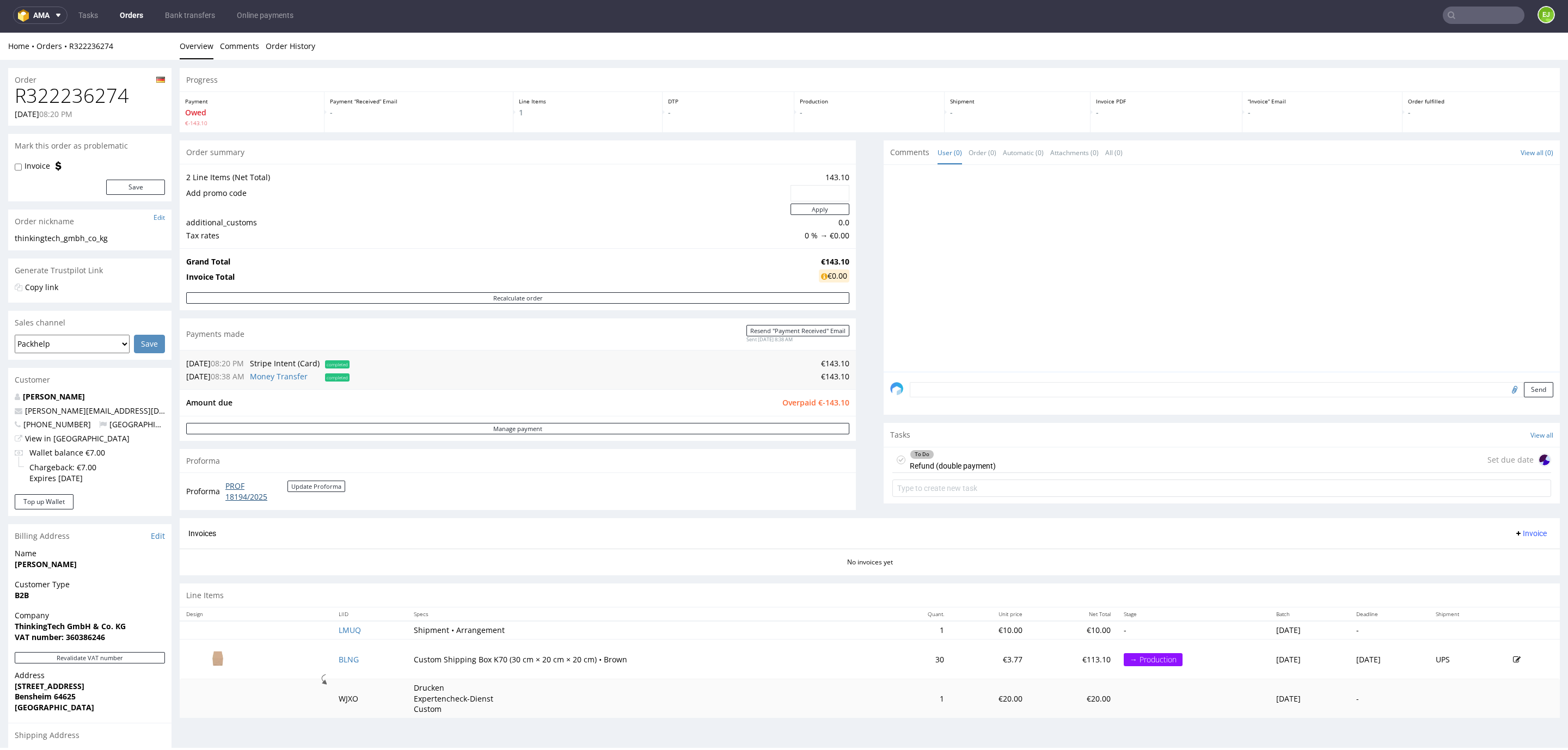
click at [232, 498] on link "PROF 18194/2025" at bounding box center [256, 491] width 62 height 21
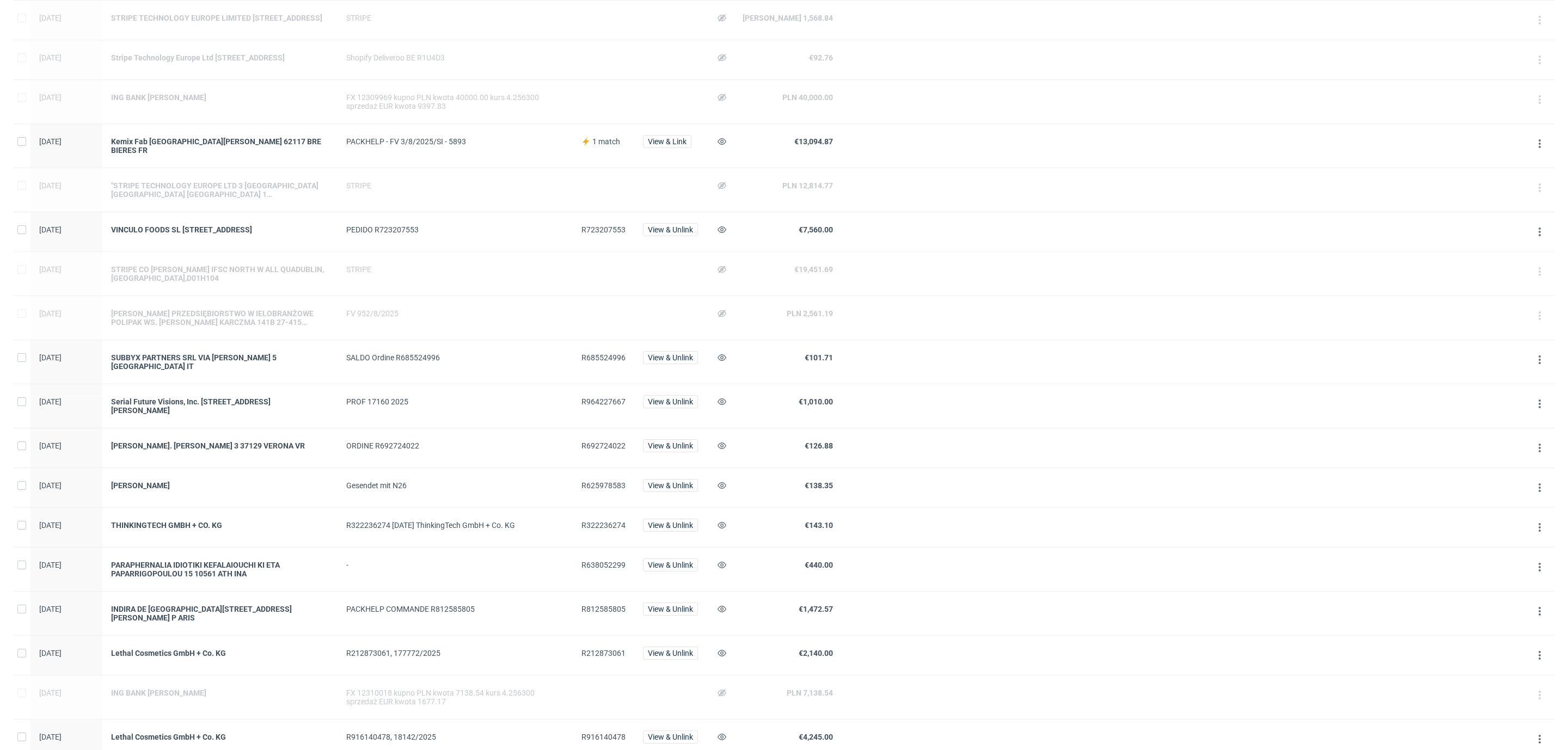
scroll to position [670, 0]
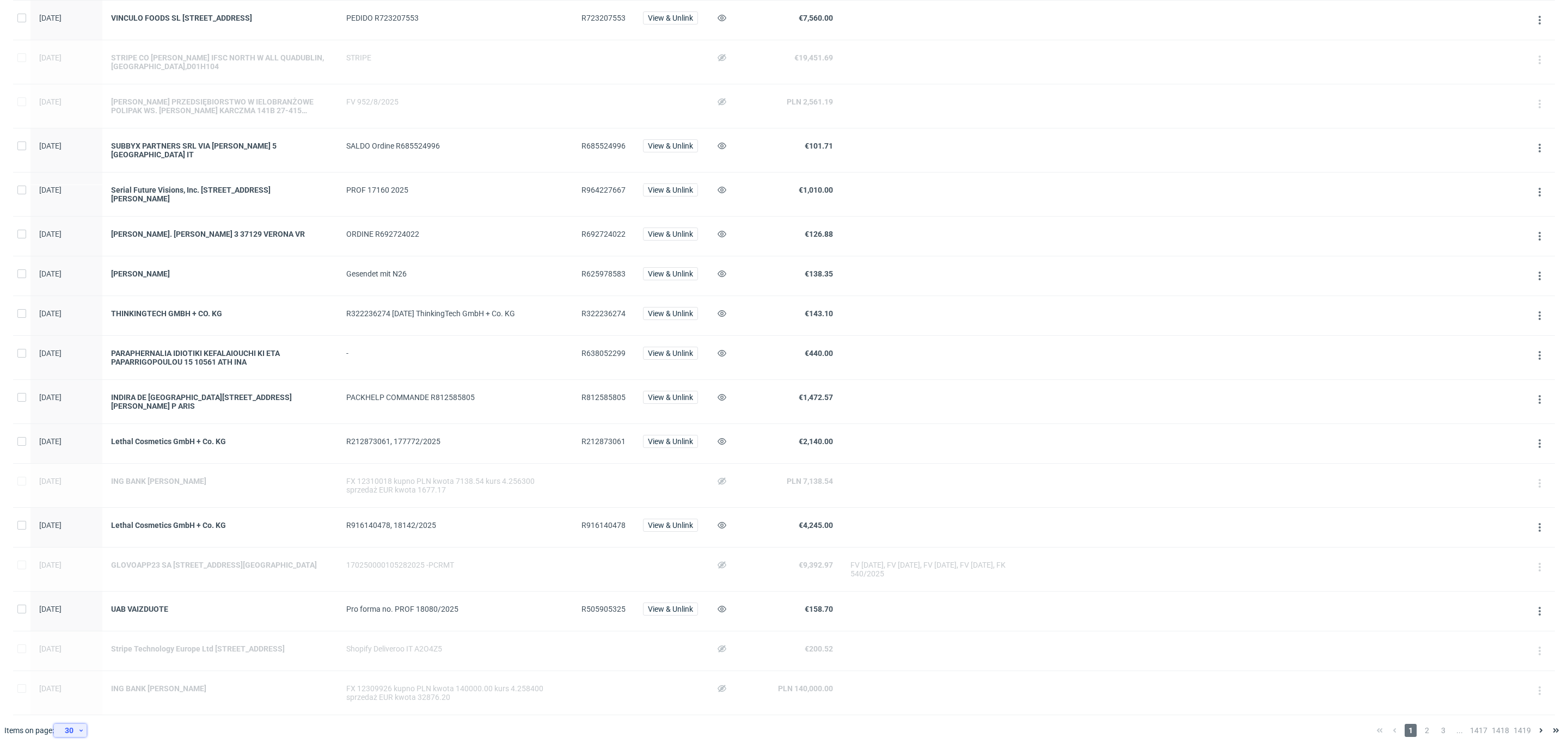
click at [78, 725] on div "30" at bounding box center [68, 730] width 19 height 15
click at [78, 685] on div "60" at bounding box center [74, 680] width 22 height 15
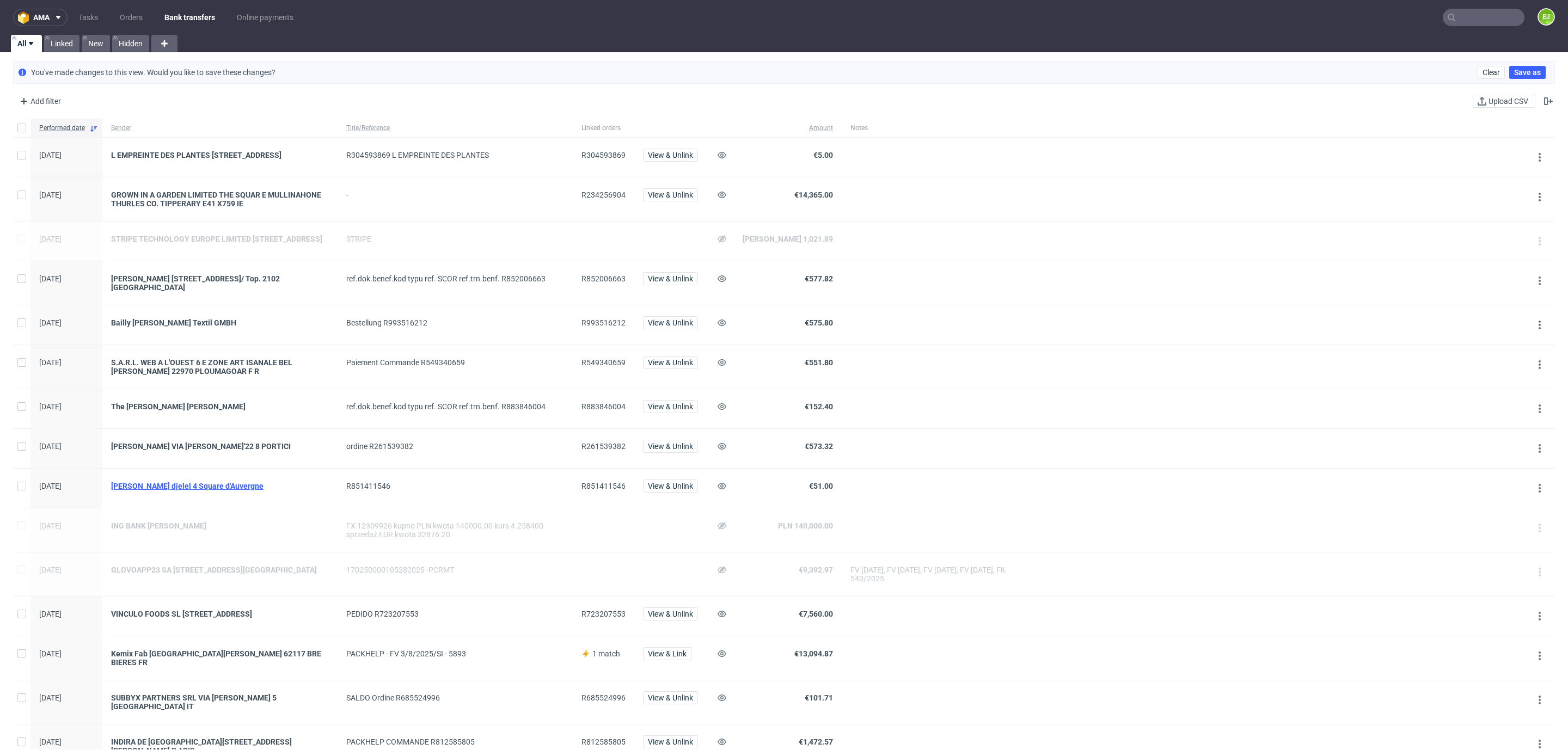
click at [134, 491] on div "[PERSON_NAME] djelel 4 Square d'Auvergne" at bounding box center [219, 486] width 218 height 9
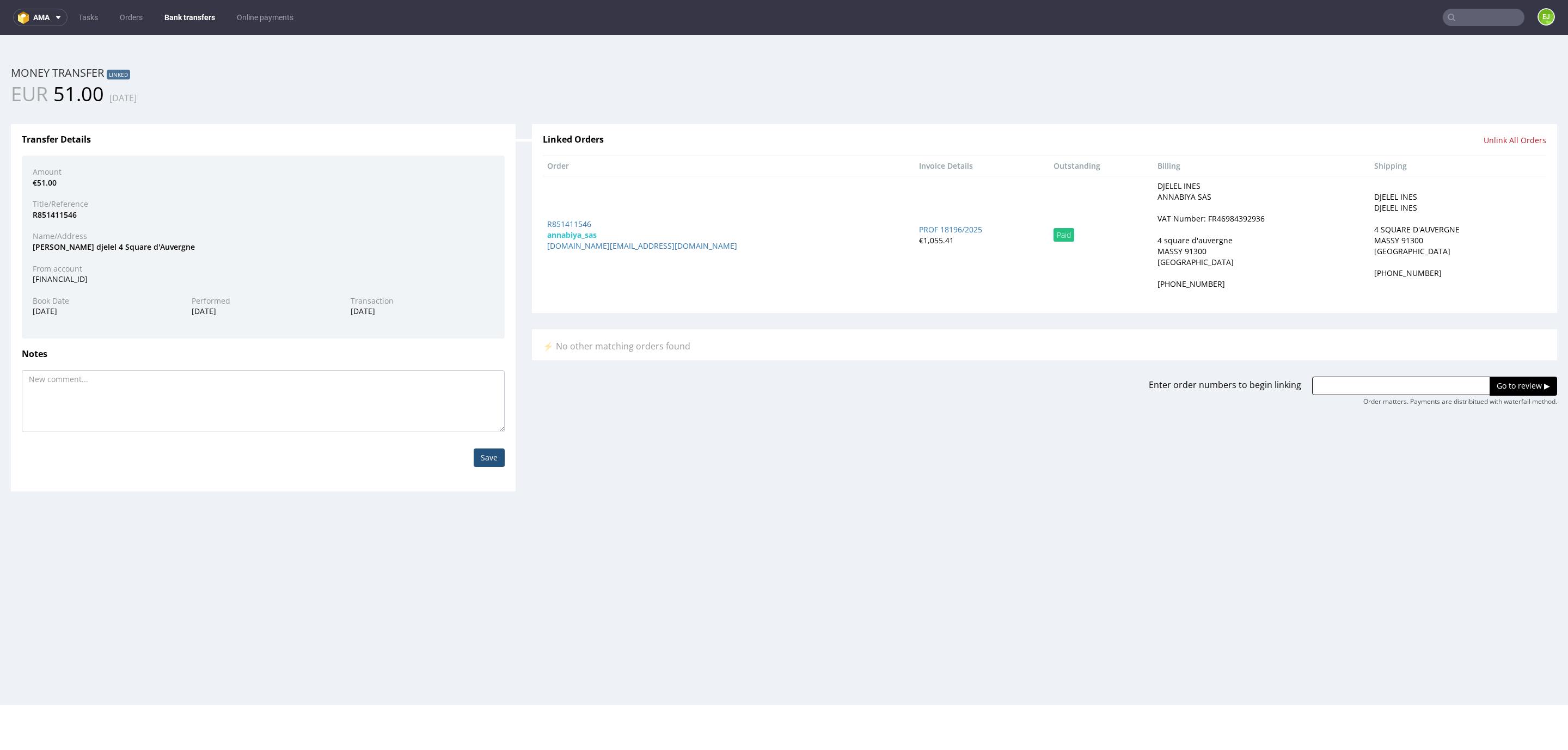
click at [1157, 214] on div "VAT Number: FR46984392936" at bounding box center [1211, 218] width 107 height 10
copy div "FR46984392936"
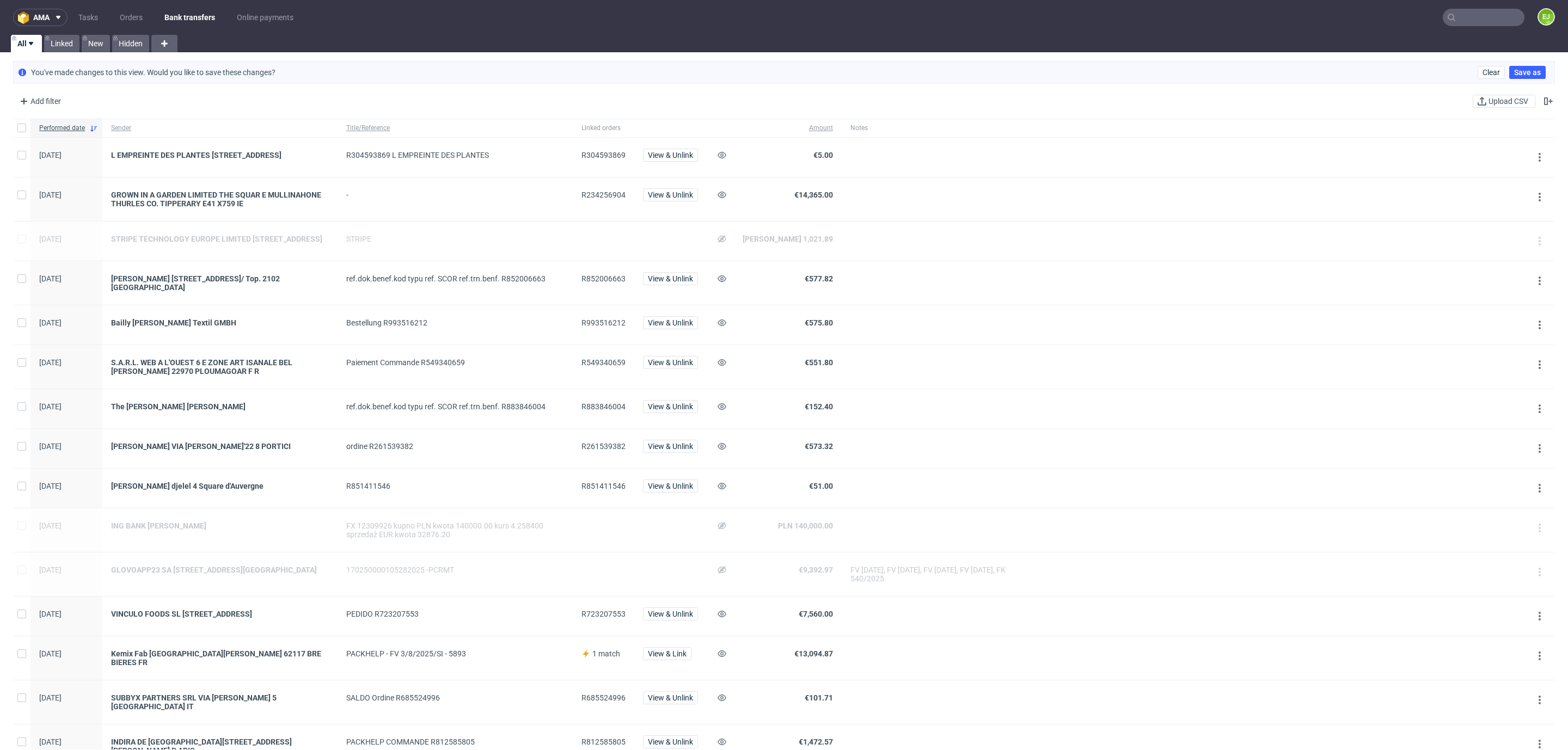
scroll to position [758, 0]
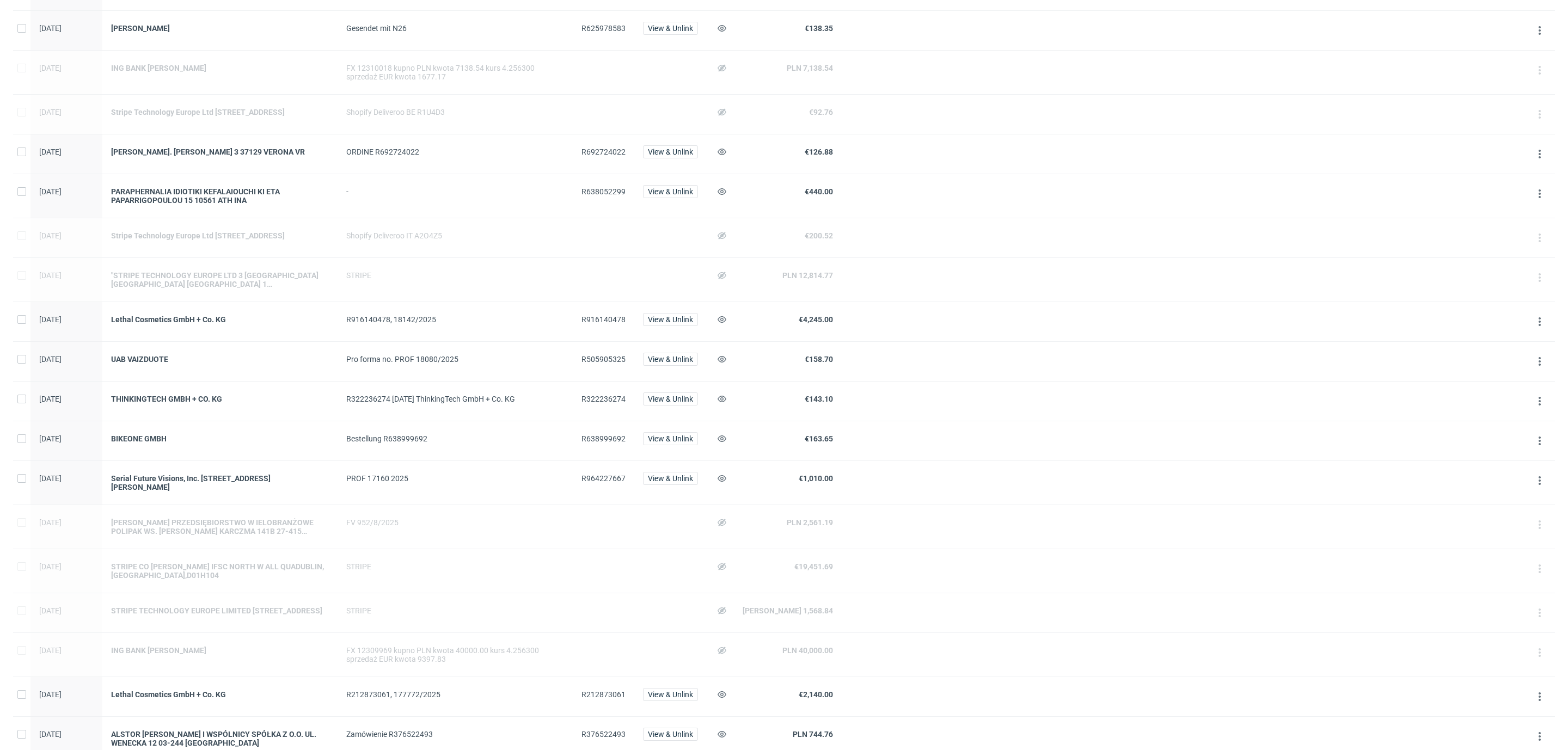
click at [608, 363] on span "R505905325" at bounding box center [604, 359] width 44 height 9
copy span "R505905325"
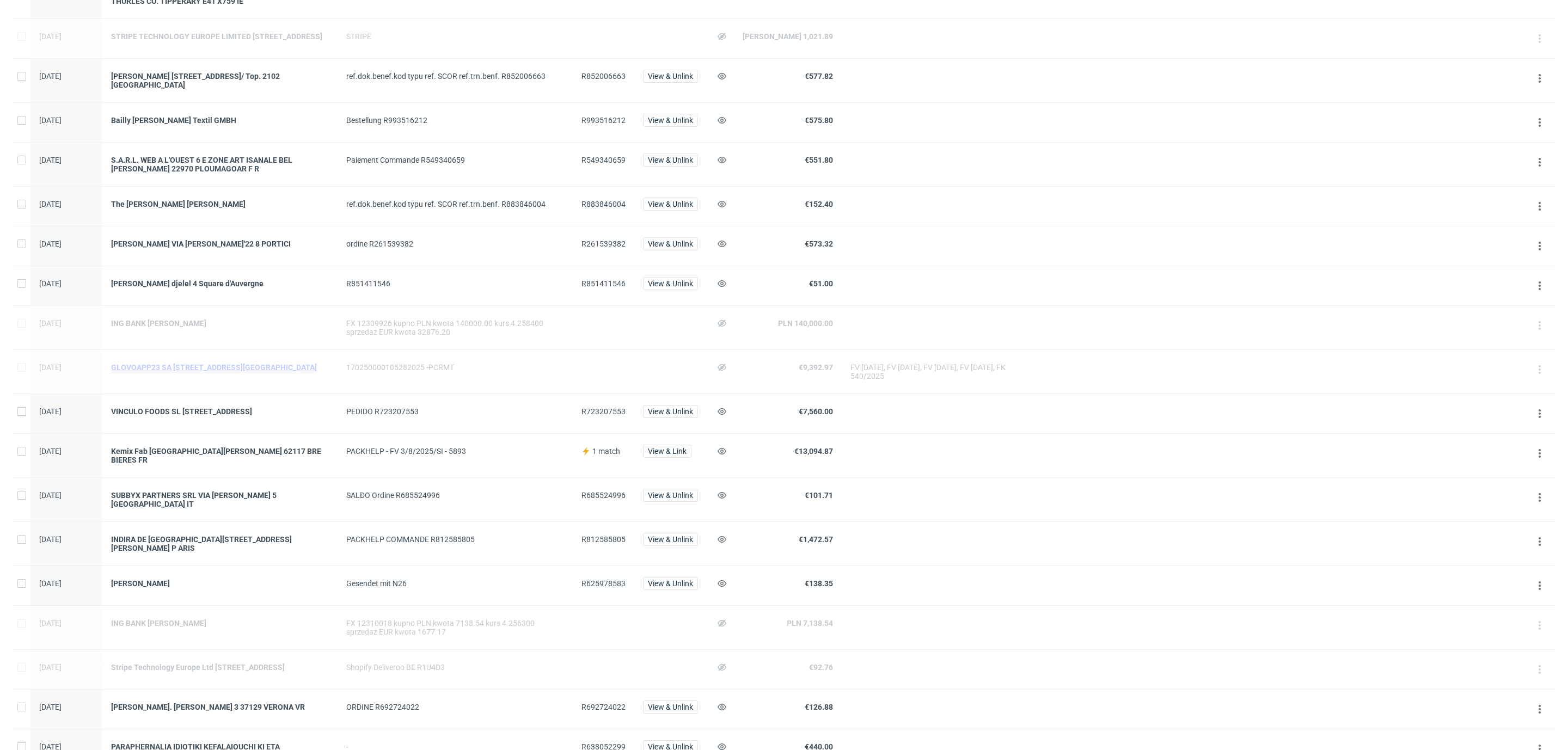
click at [167, 372] on div "GLOVOAPP23 SA [STREET_ADDRESS][GEOGRAPHIC_DATA]" at bounding box center [219, 368] width 218 height 9
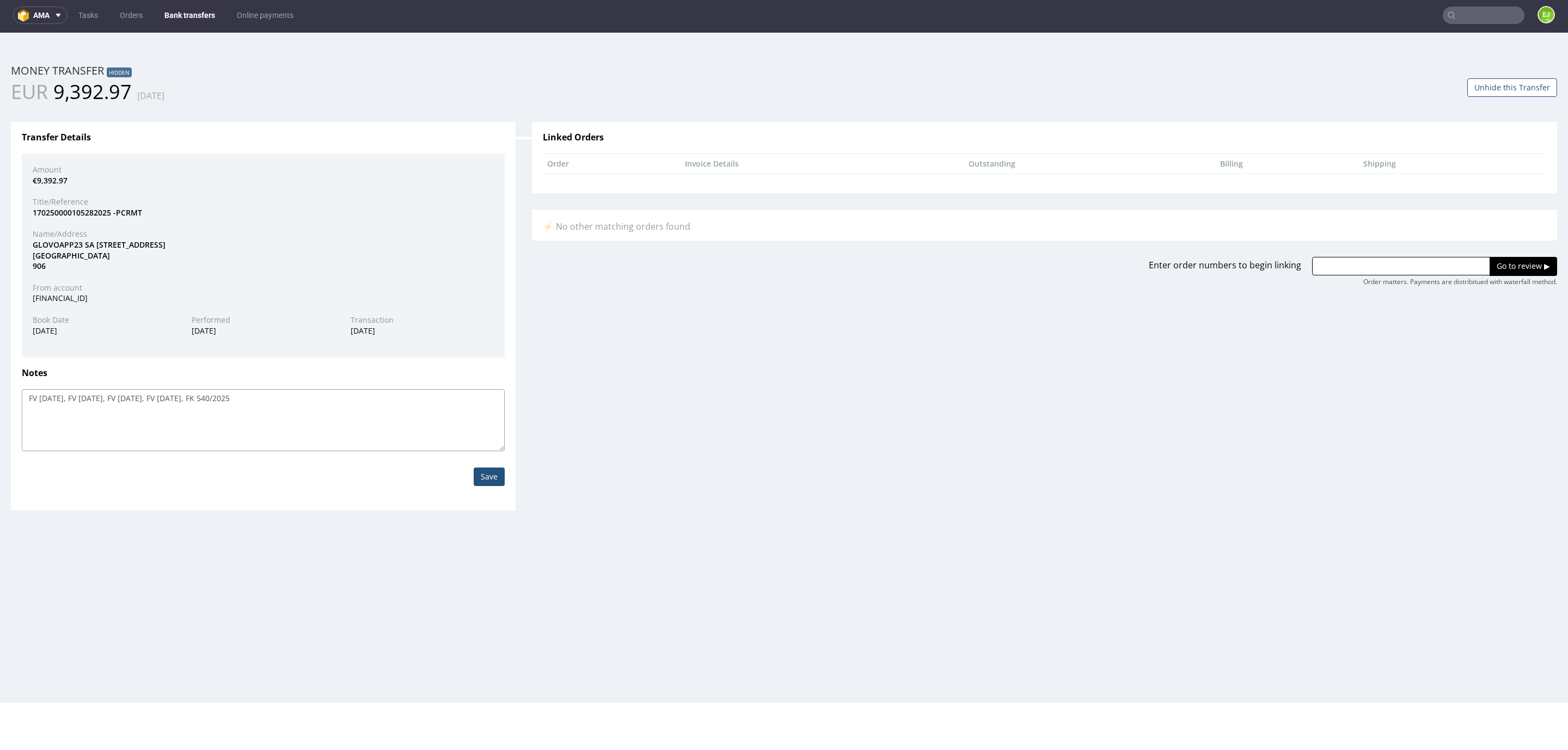
drag, startPoint x: 26, startPoint y: 399, endPoint x: 298, endPoint y: 415, distance: 272.5
click at [298, 415] on textarea "FV [DATE], FV [DATE], FV [DATE], FV [DATE], FK 540/2025" at bounding box center [263, 420] width 483 height 62
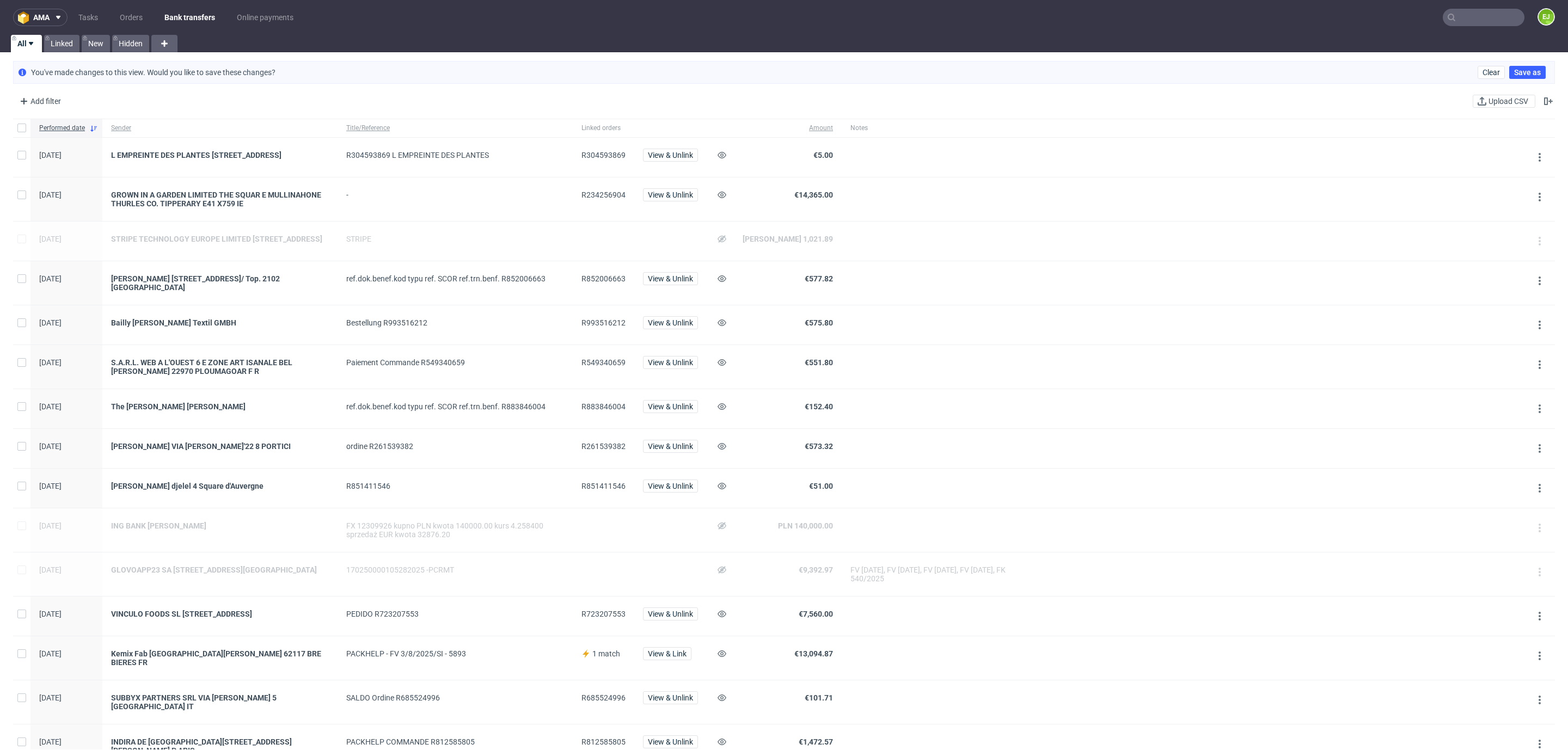
scroll to position [416, 0]
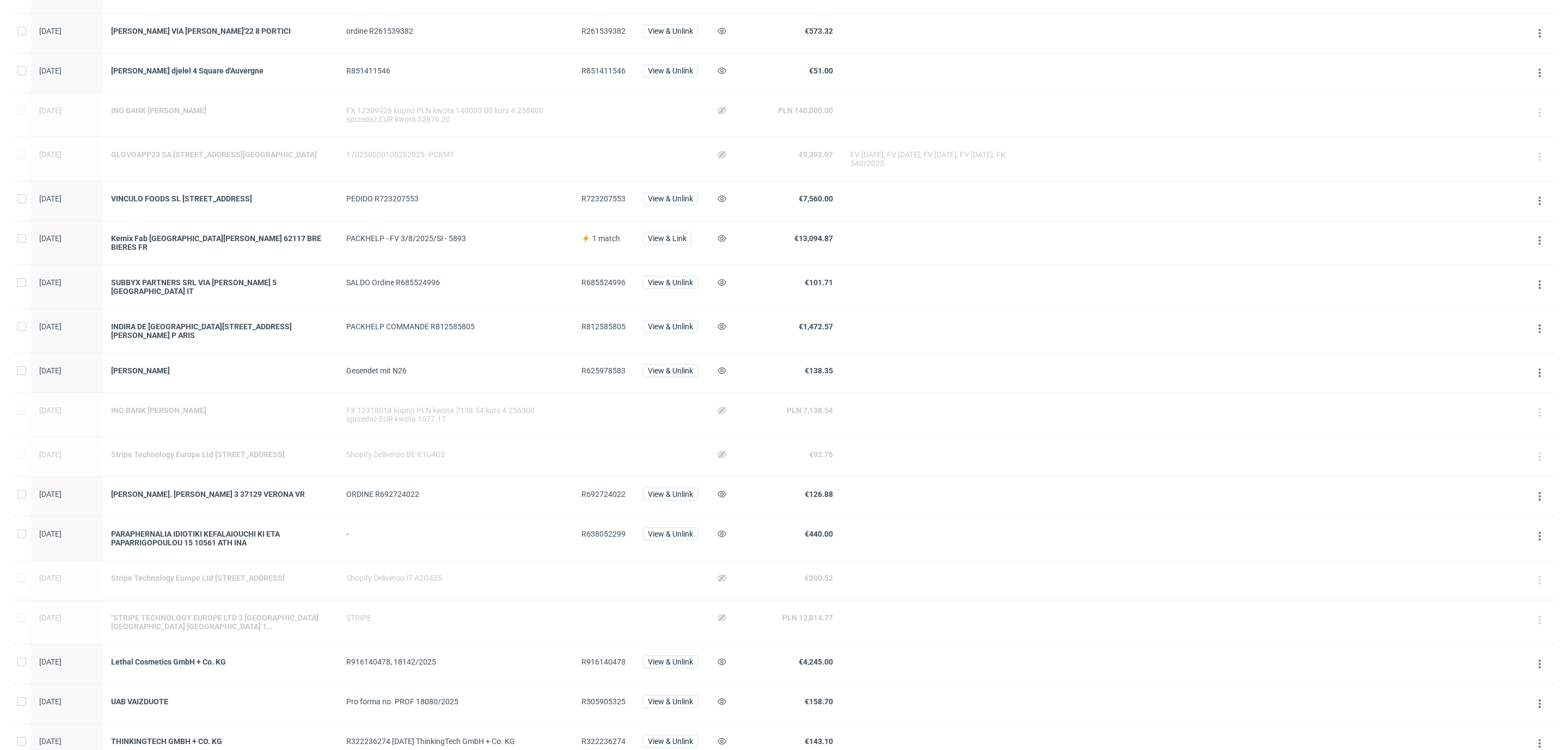
click at [597, 375] on span "R625978583" at bounding box center [604, 370] width 44 height 9
copy span "R625978583"
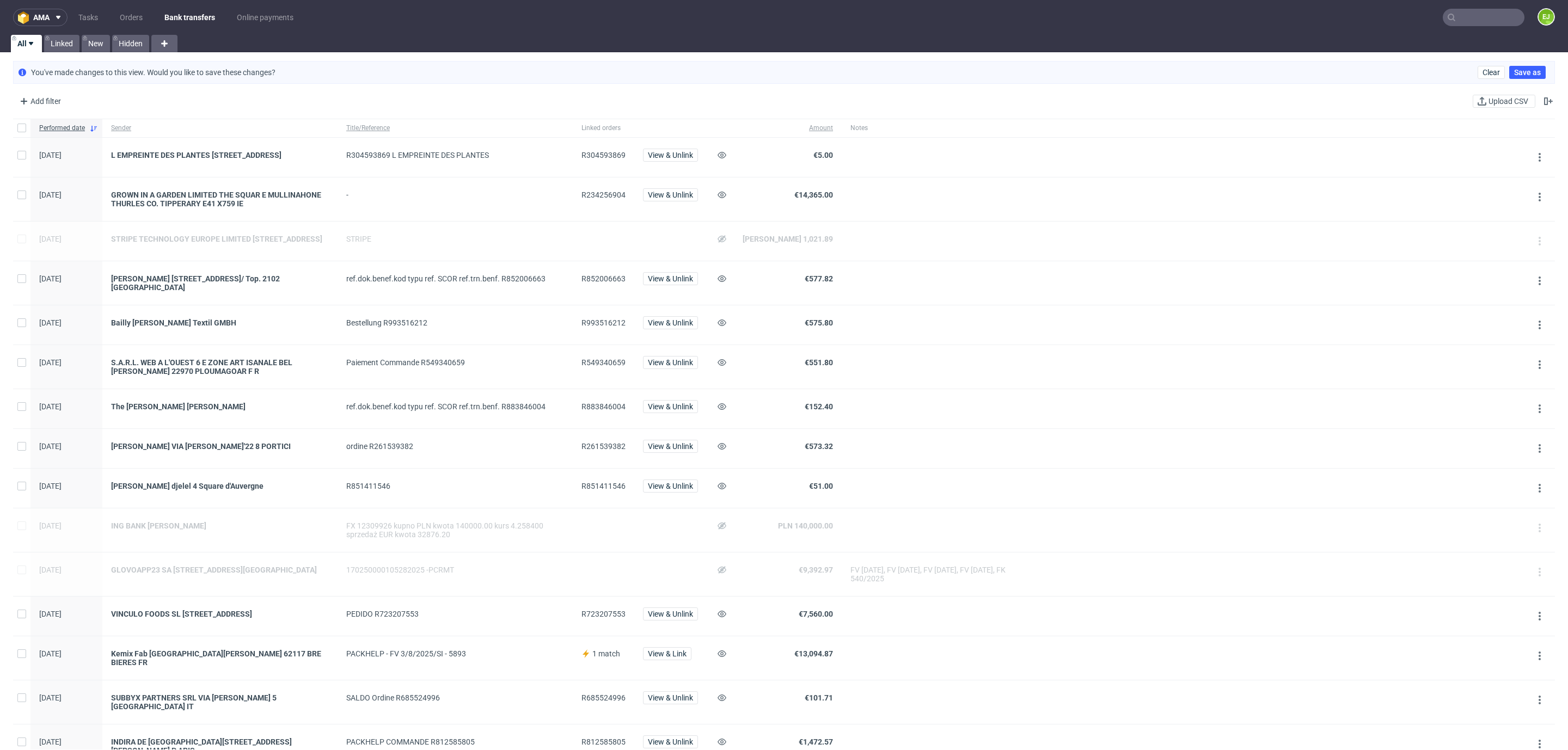
scroll to position [877, 0]
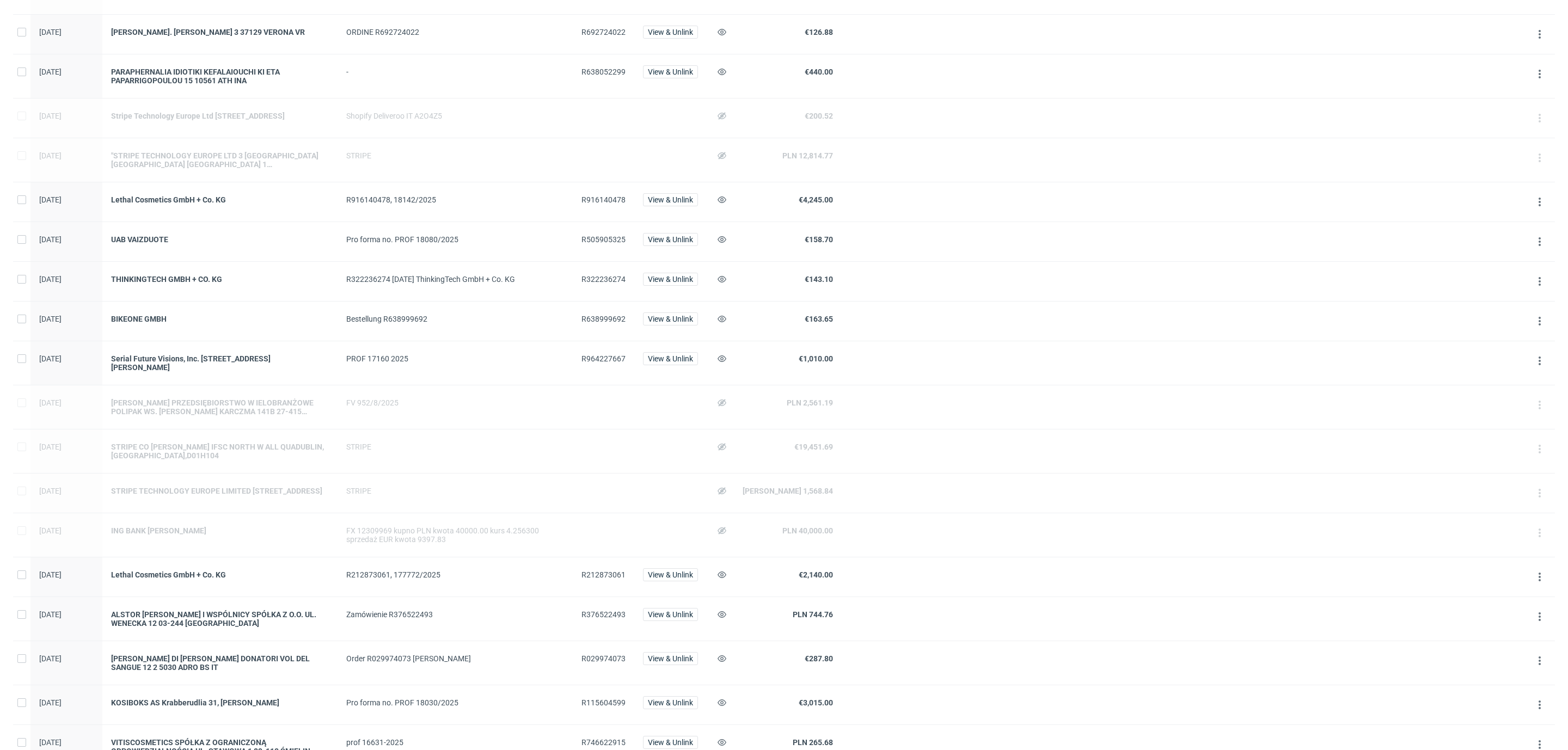
click at [591, 363] on span "R964227667" at bounding box center [604, 359] width 44 height 9
copy span "R964227667"
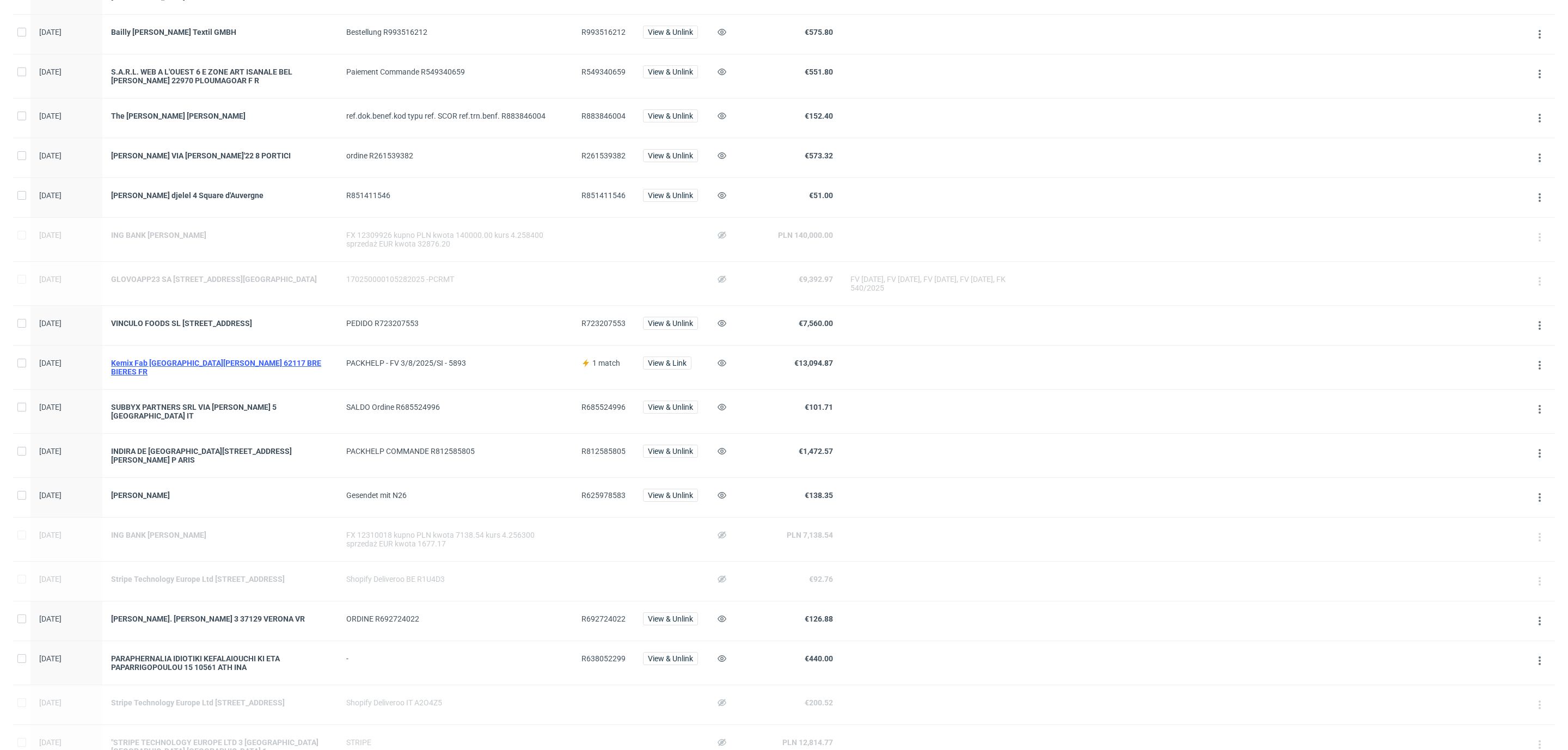
click at [260, 375] on div "Kemix Fab [GEOGRAPHIC_DATA][PERSON_NAME] 62117 BRE BIERES FR" at bounding box center [219, 368] width 218 height 17
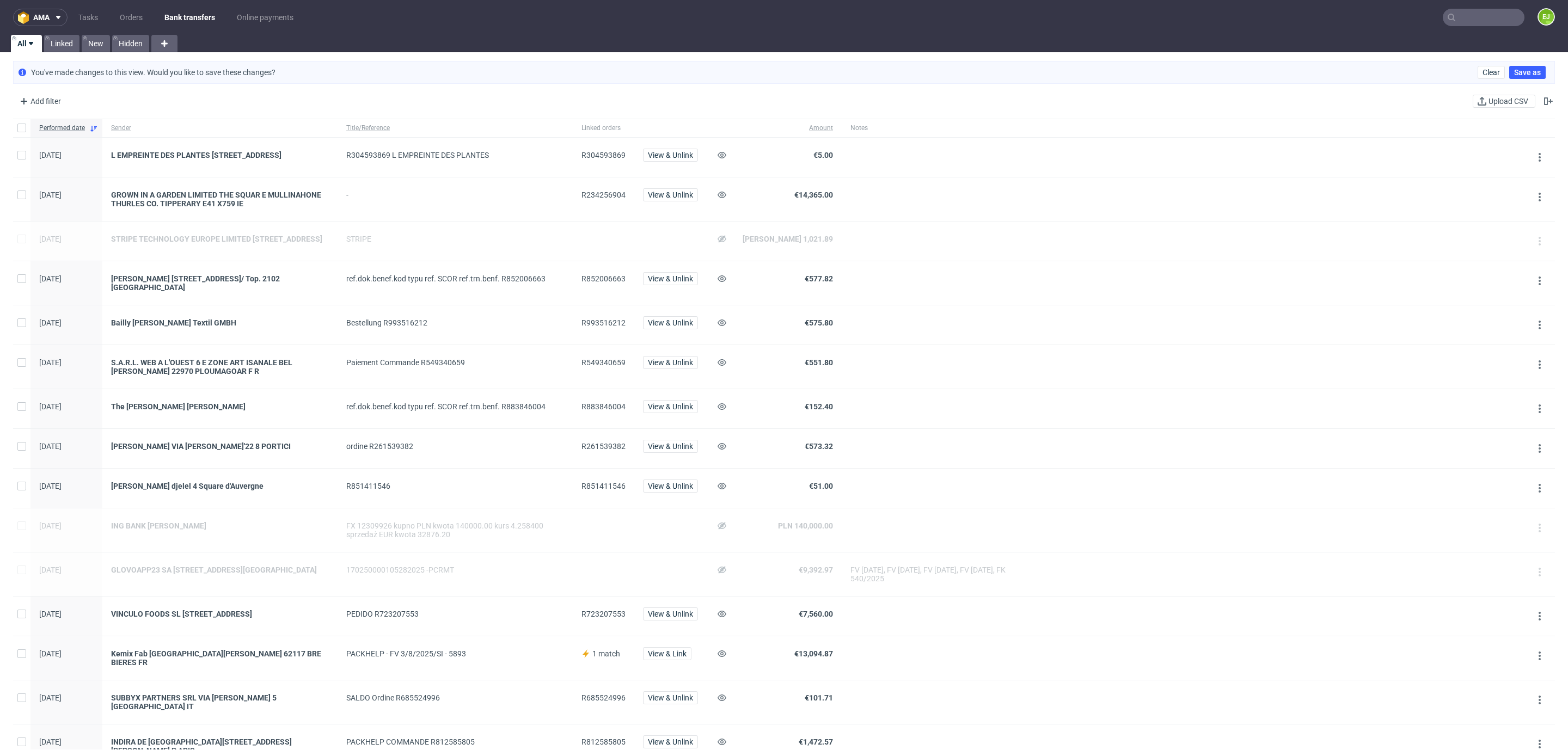
scroll to position [584, 0]
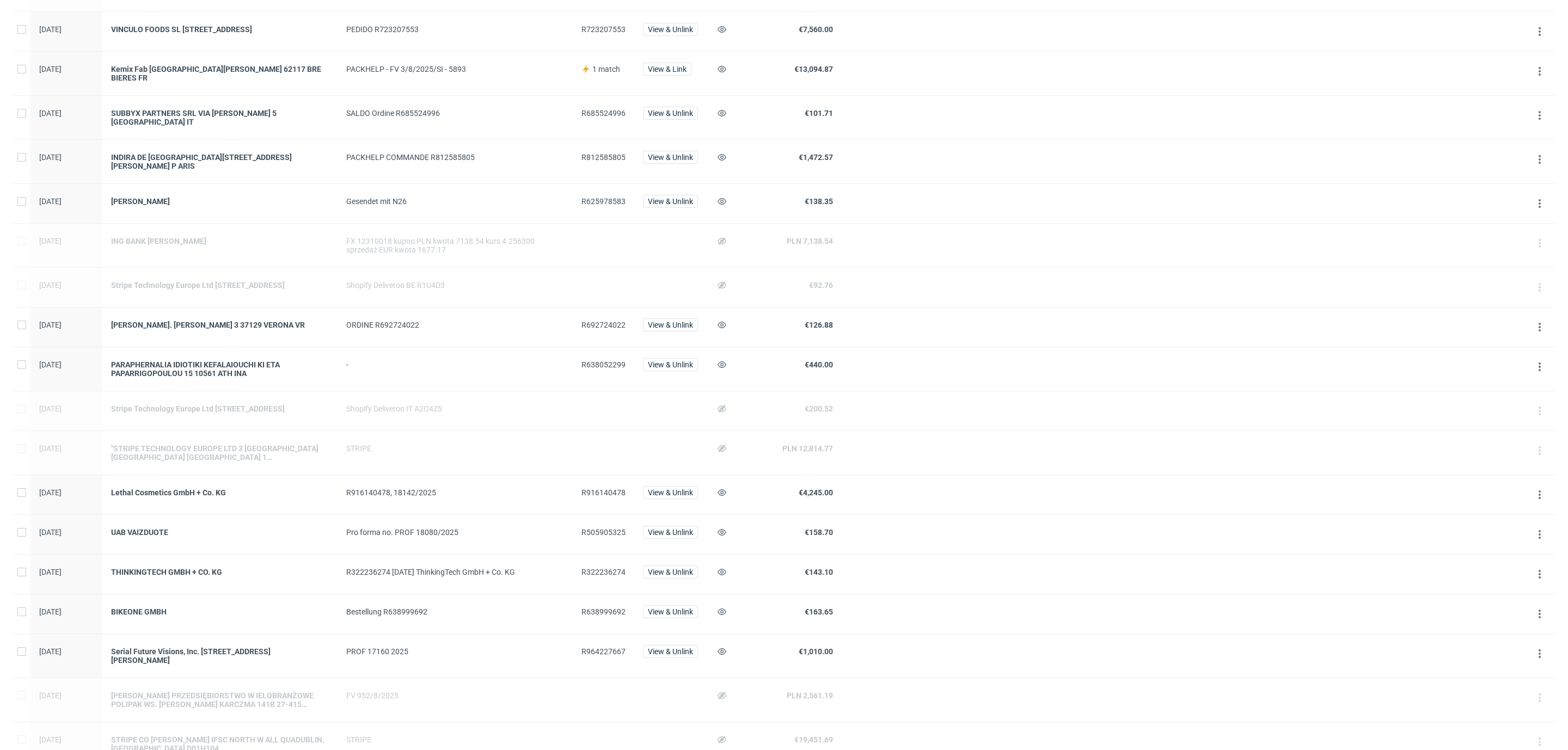
click at [588, 369] on span "R638052299" at bounding box center [604, 365] width 44 height 9
copy span "R638052299"
